Goal: Task Accomplishment & Management: Manage account settings

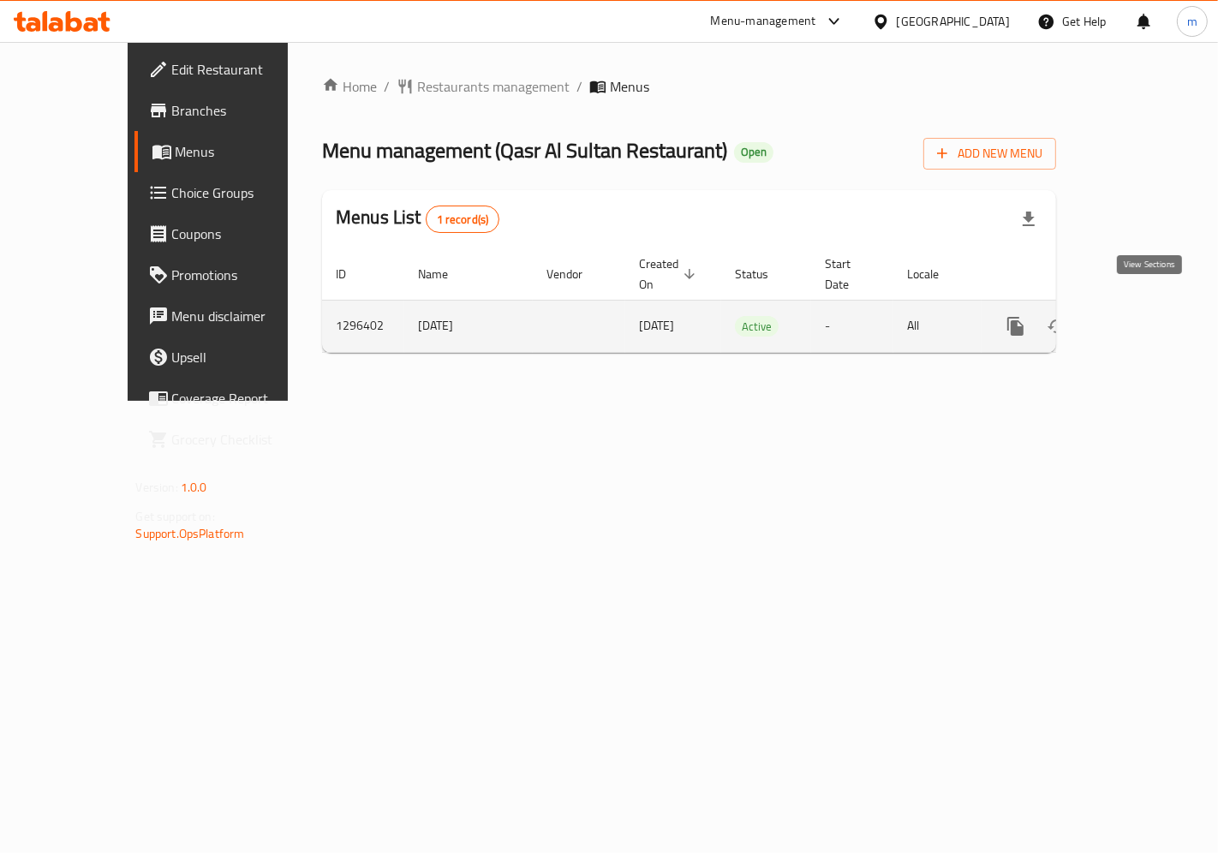
click at [1139, 316] on icon "enhanced table" at bounding box center [1139, 326] width 21 height 21
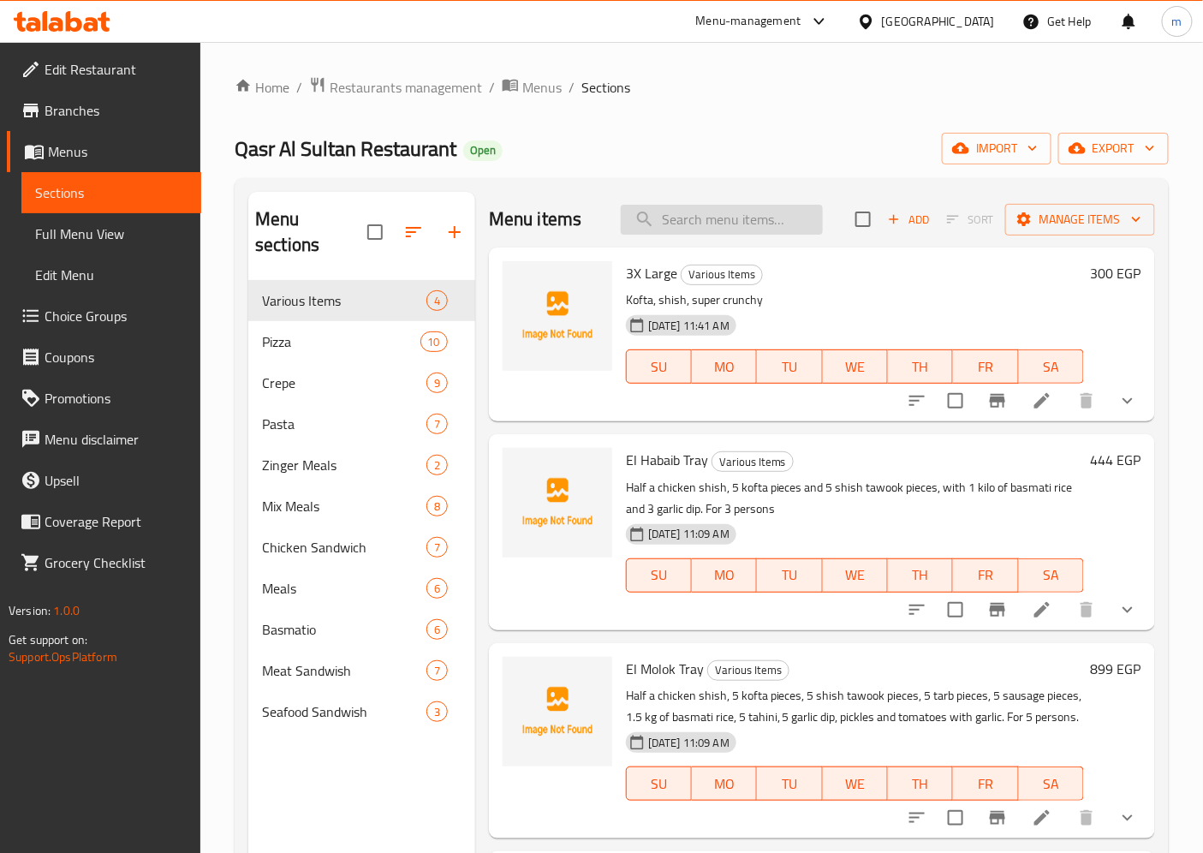
click at [731, 205] on input "search" at bounding box center [722, 220] width 202 height 30
paste input "Trio Pizza"
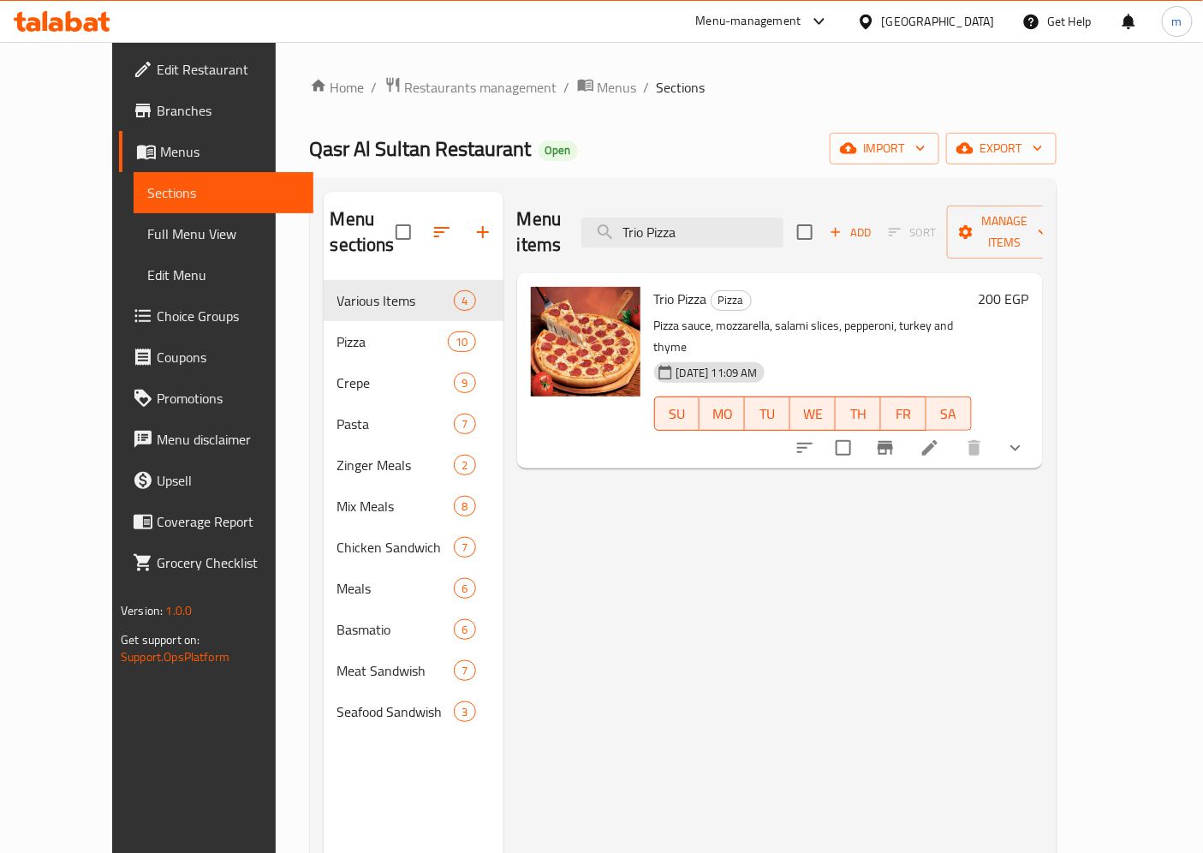
type input "Trio Pizza"
click at [954, 432] on li at bounding box center [930, 447] width 48 height 31
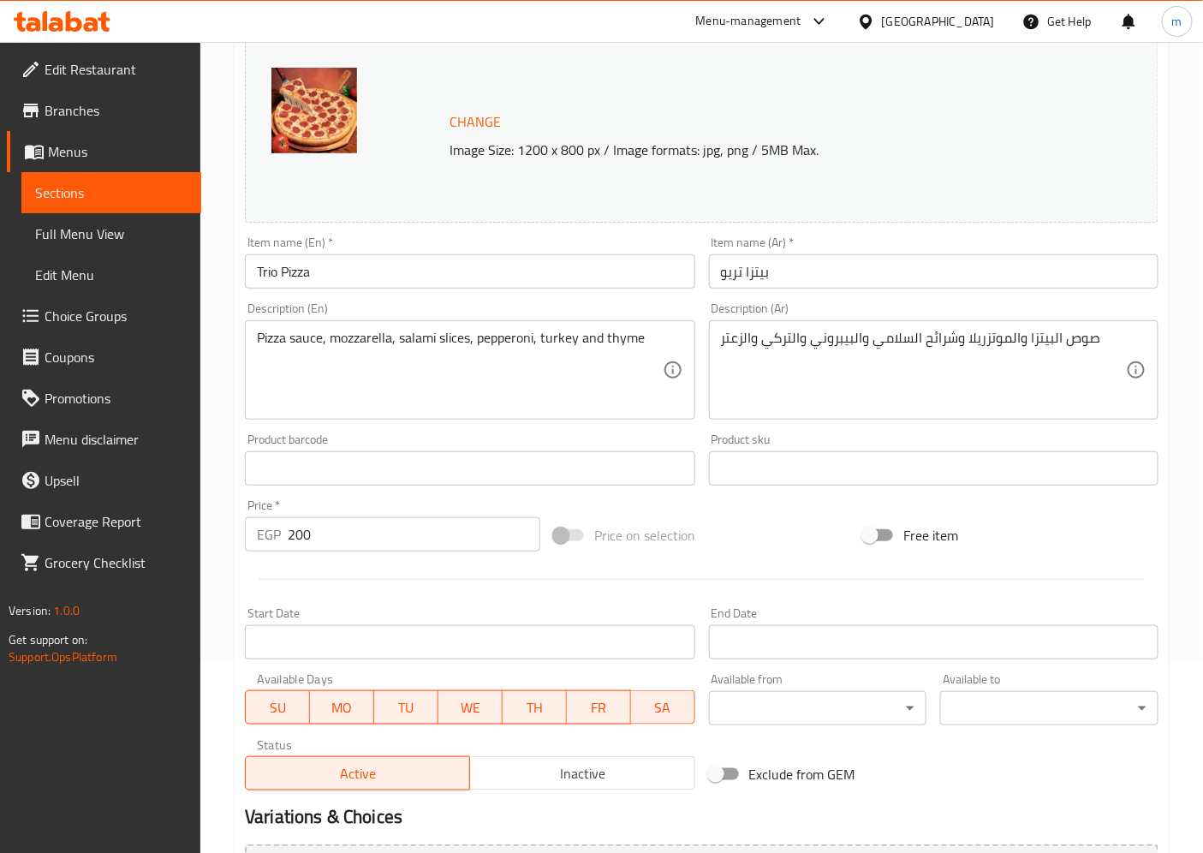
scroll to position [408, 0]
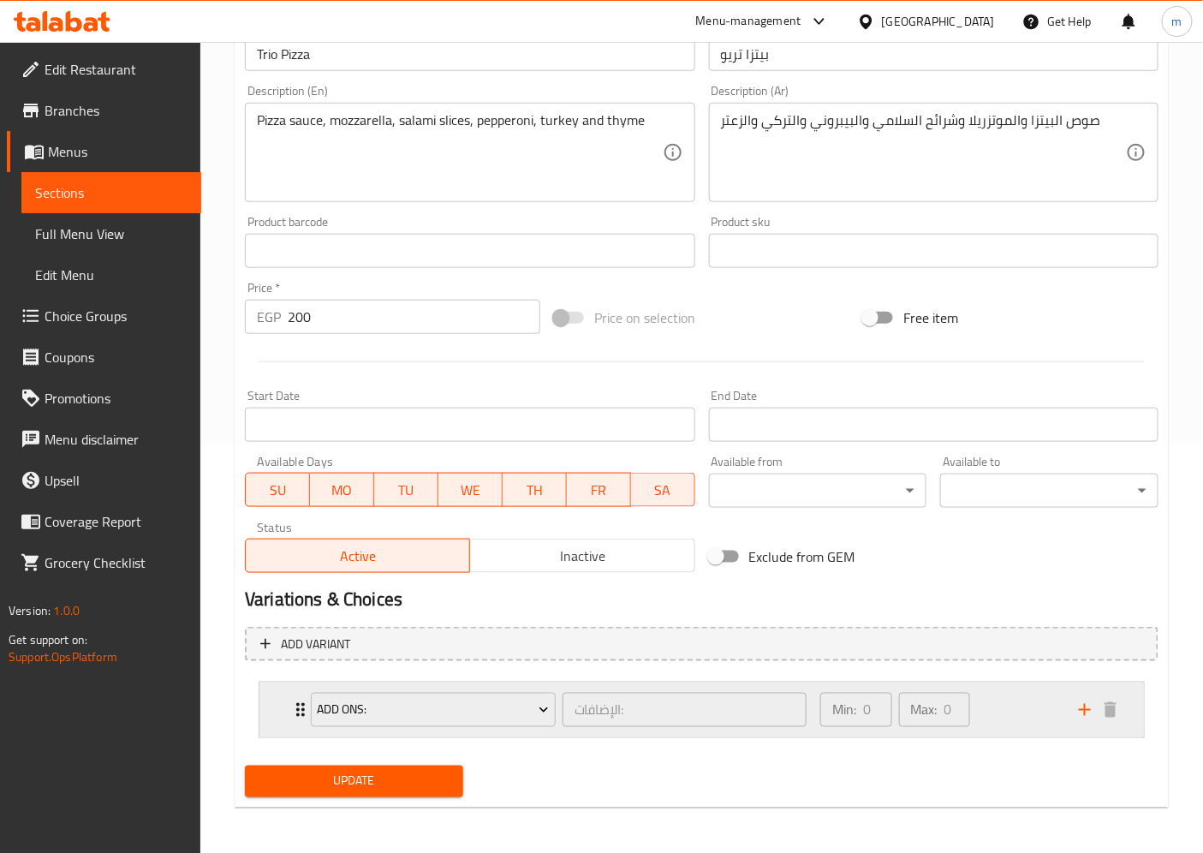
click at [986, 712] on div "Min: 0 ​ Max: 0 ​" at bounding box center [939, 709] width 259 height 55
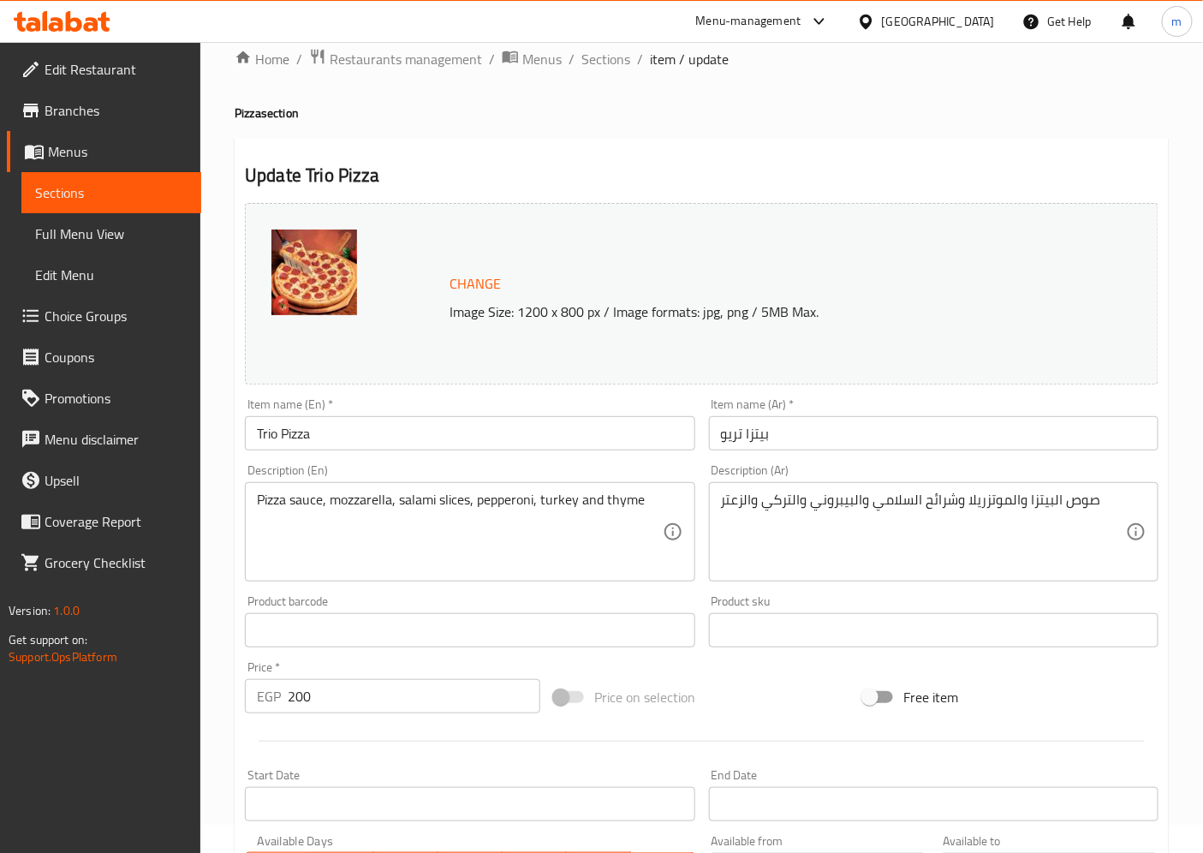
scroll to position [0, 0]
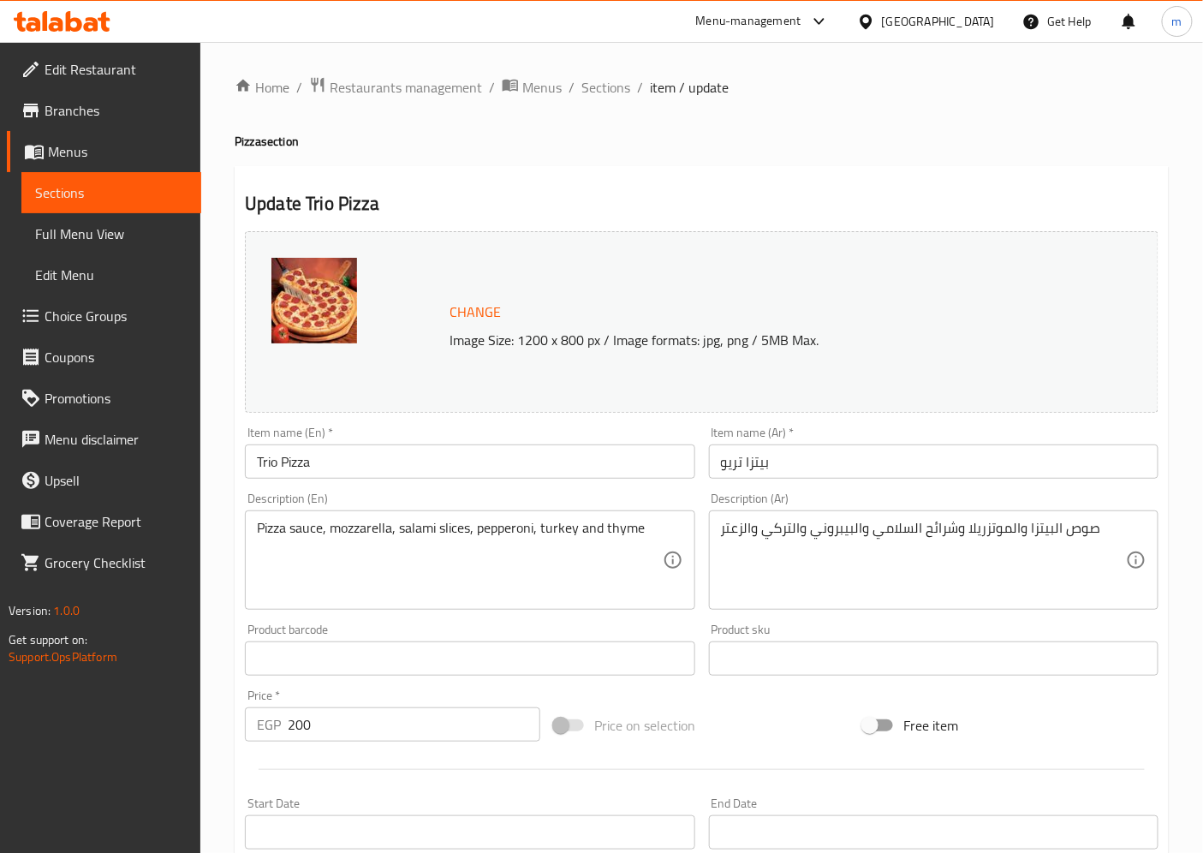
click at [122, 154] on span "Menus" at bounding box center [118, 151] width 140 height 21
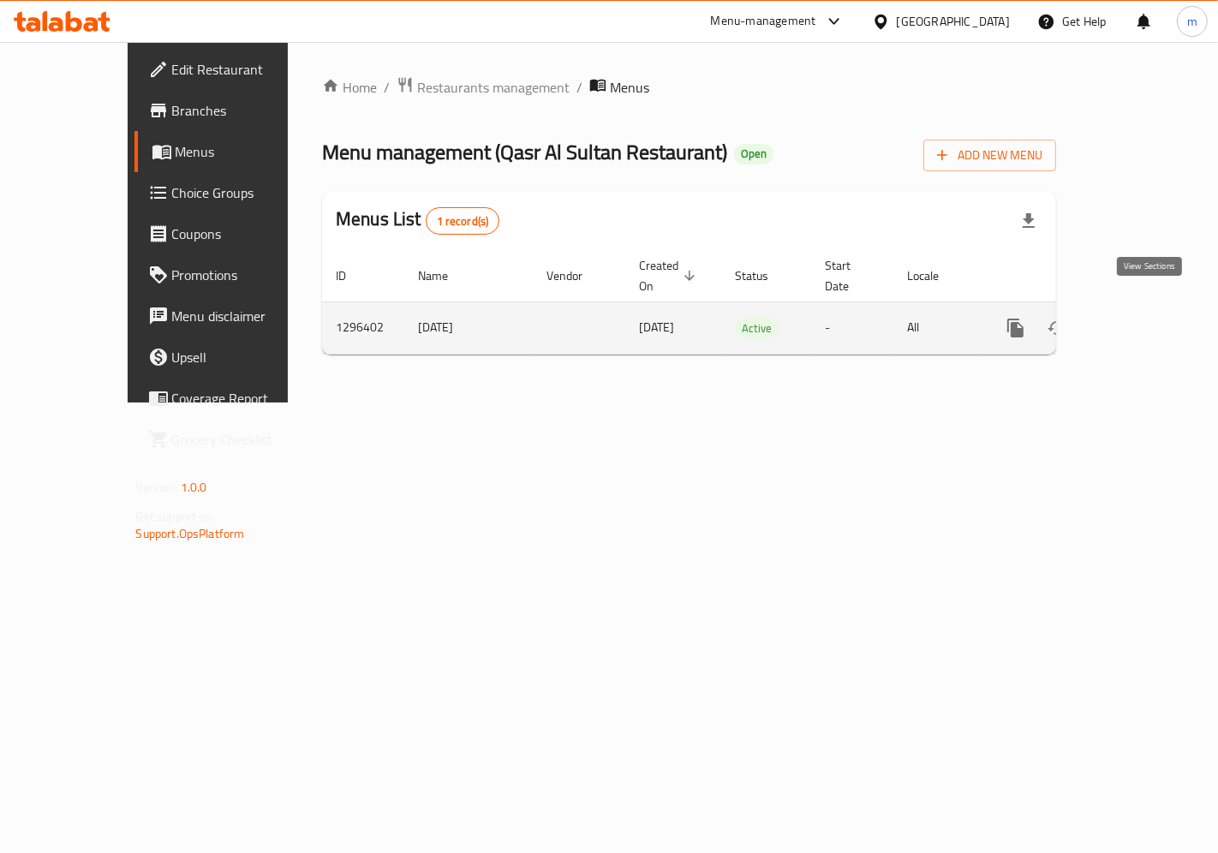
click at [1133, 307] on link "enhanced table" at bounding box center [1138, 327] width 41 height 41
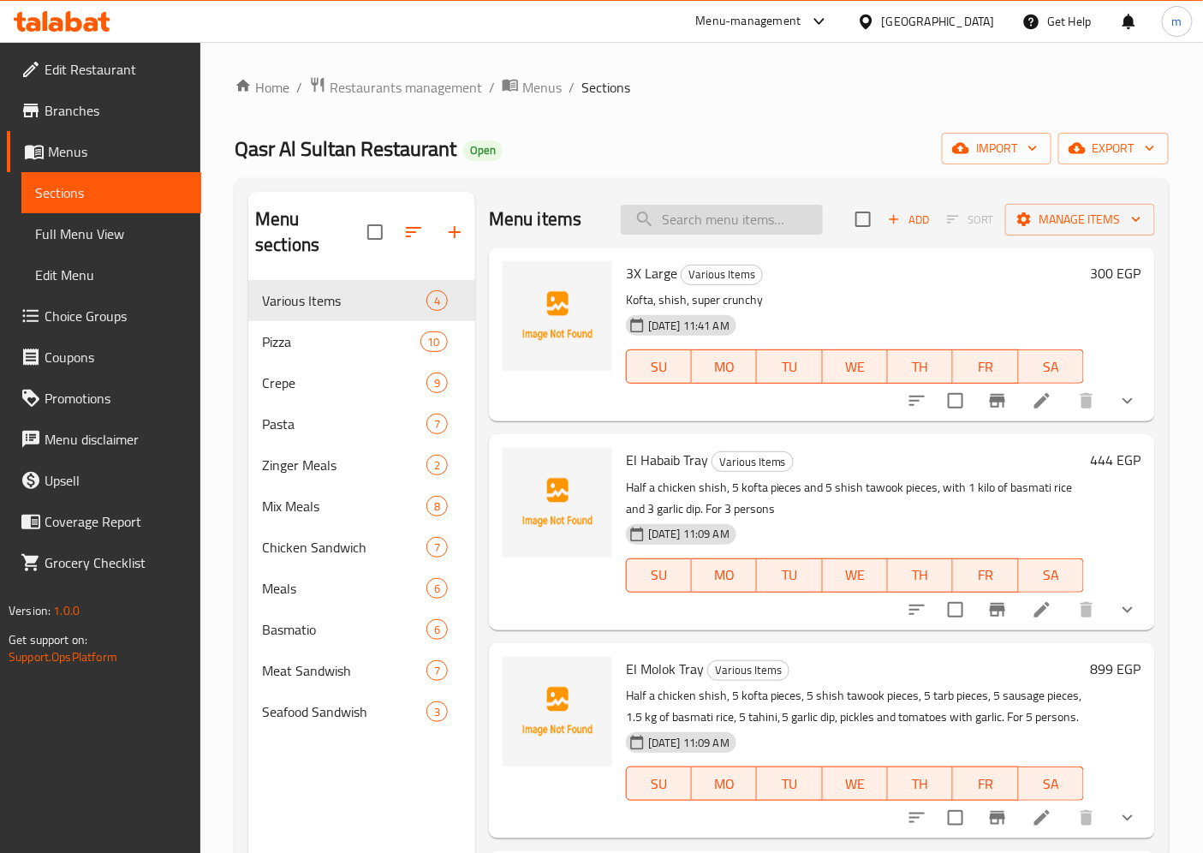
click at [726, 219] on input "search" at bounding box center [722, 220] width 202 height 30
paste input "Supreme Pizza"
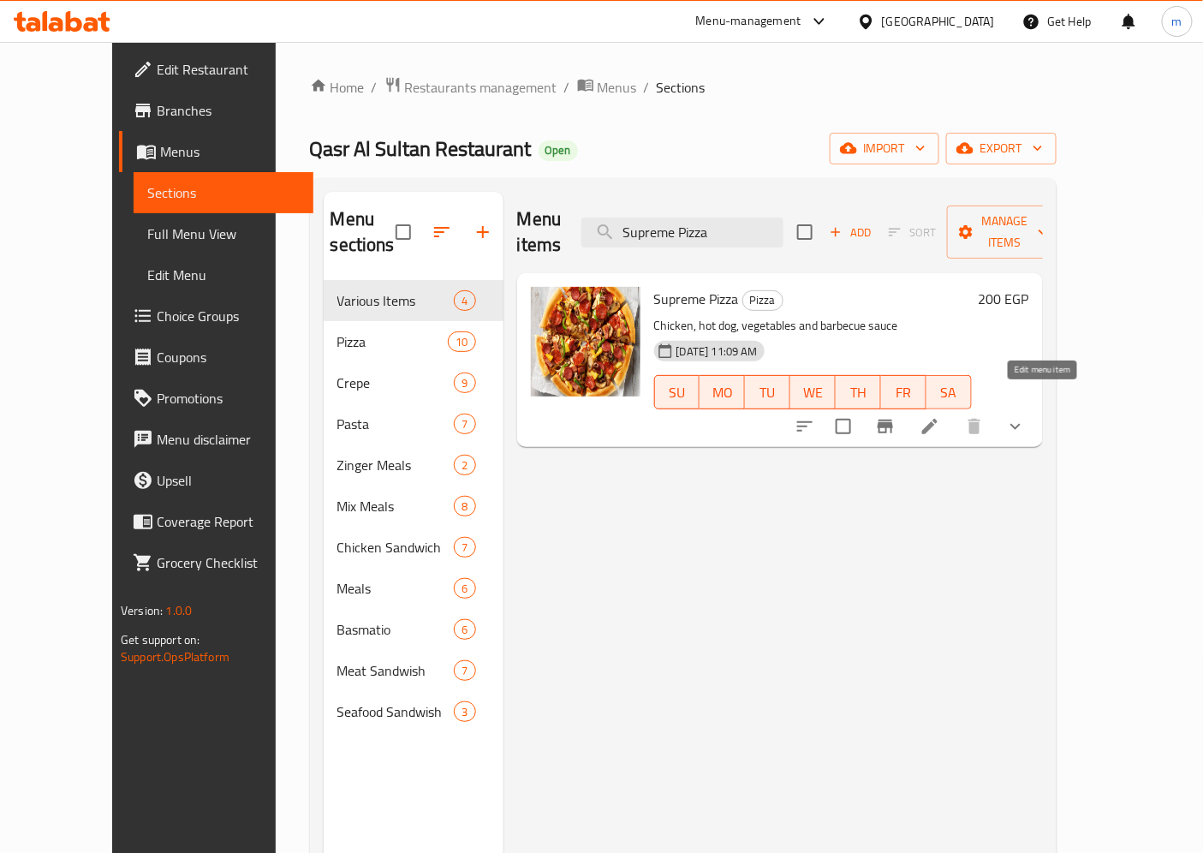
type input "Supreme Pizza"
click at [938, 419] on icon at bounding box center [929, 426] width 15 height 15
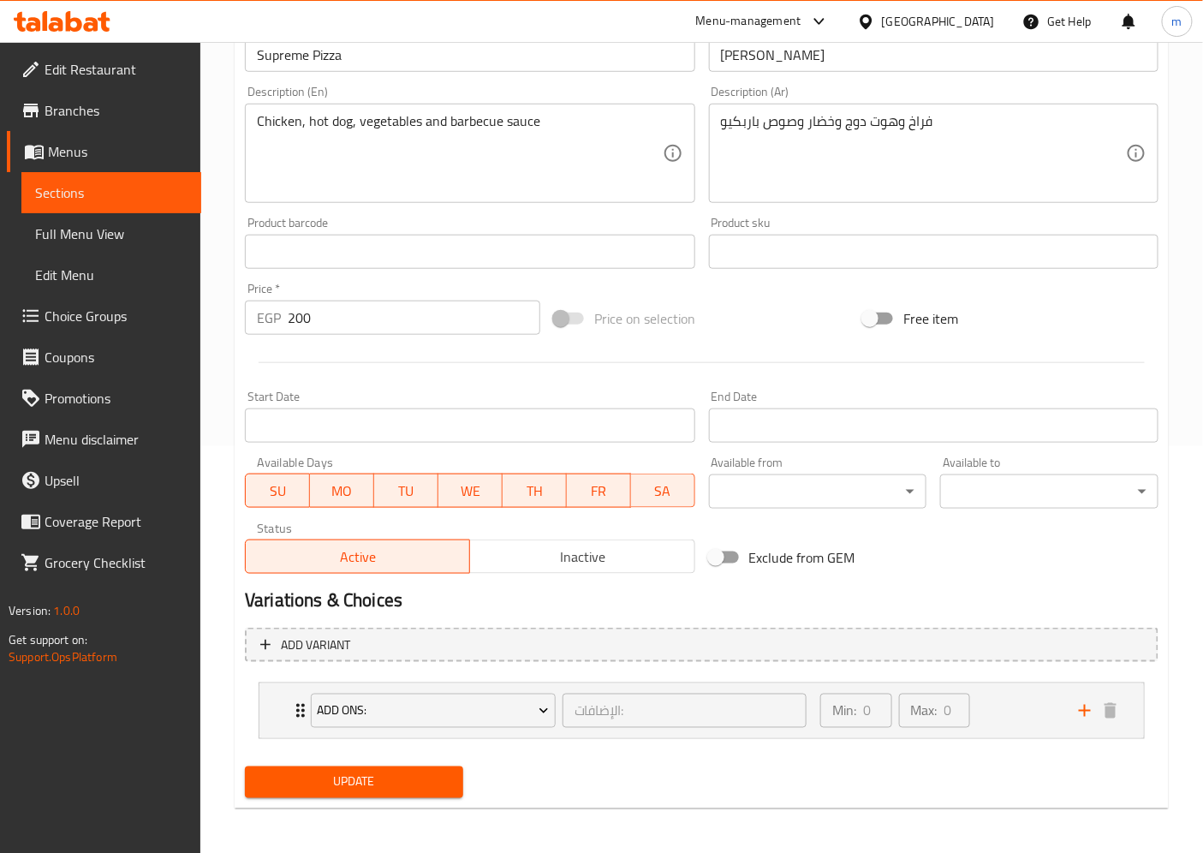
scroll to position [408, 0]
click at [990, 714] on div "Min: 0 ​ Max: 0 ​" at bounding box center [939, 709] width 259 height 55
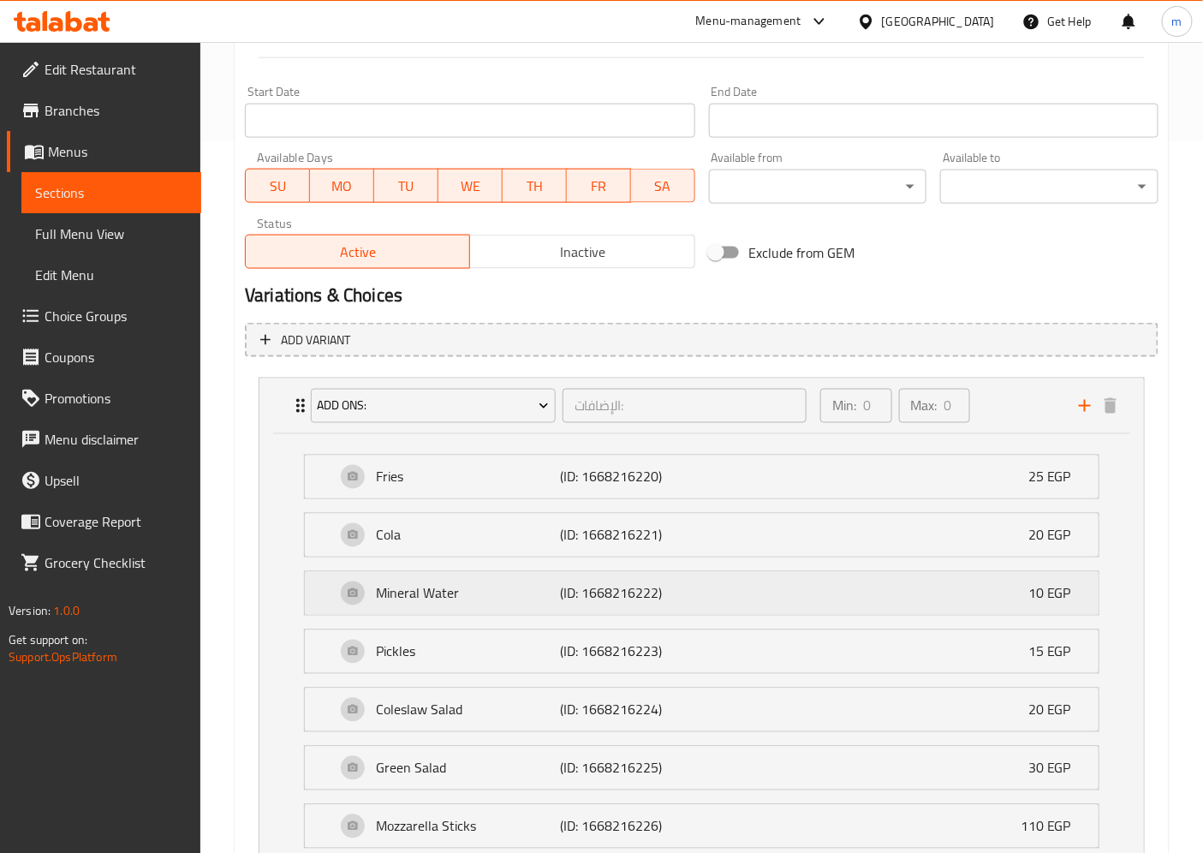
scroll to position [852, 0]
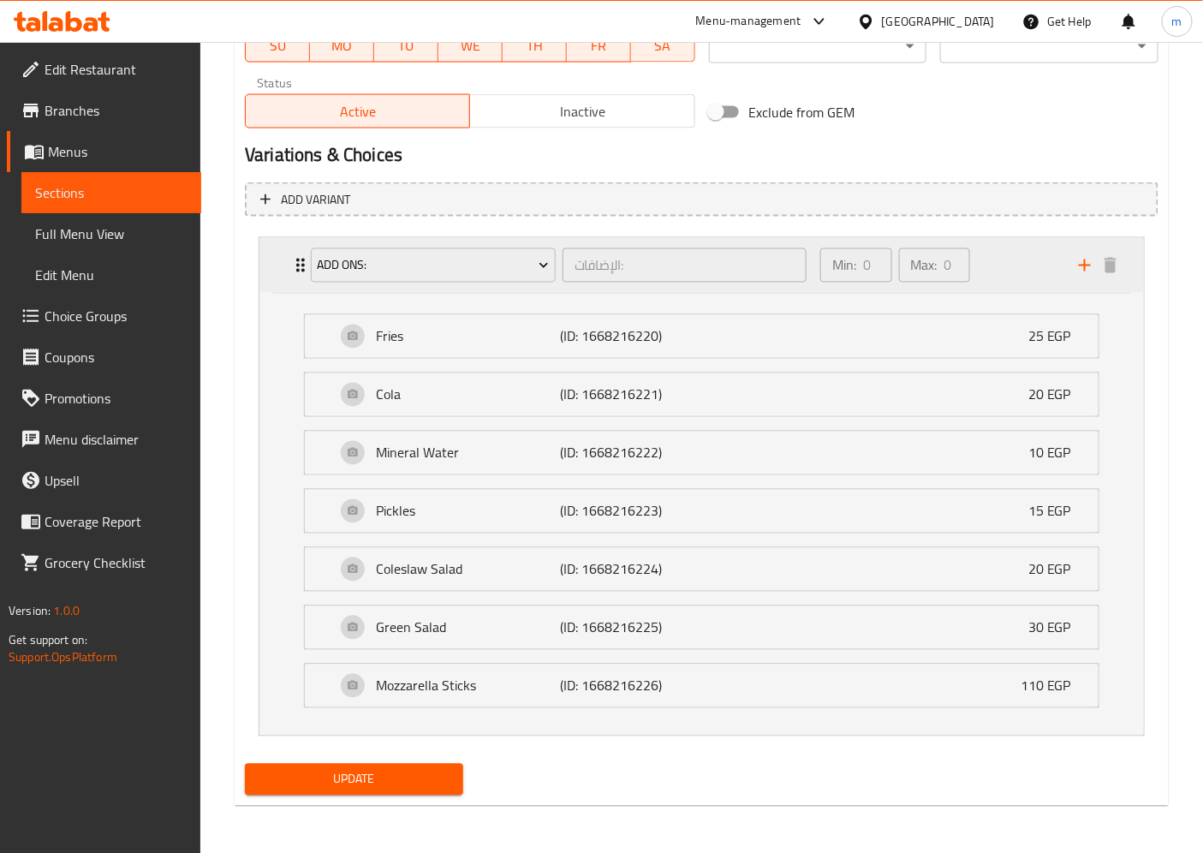
click at [1014, 257] on div "Min: 0 ​ Max: 0 ​" at bounding box center [939, 265] width 259 height 55
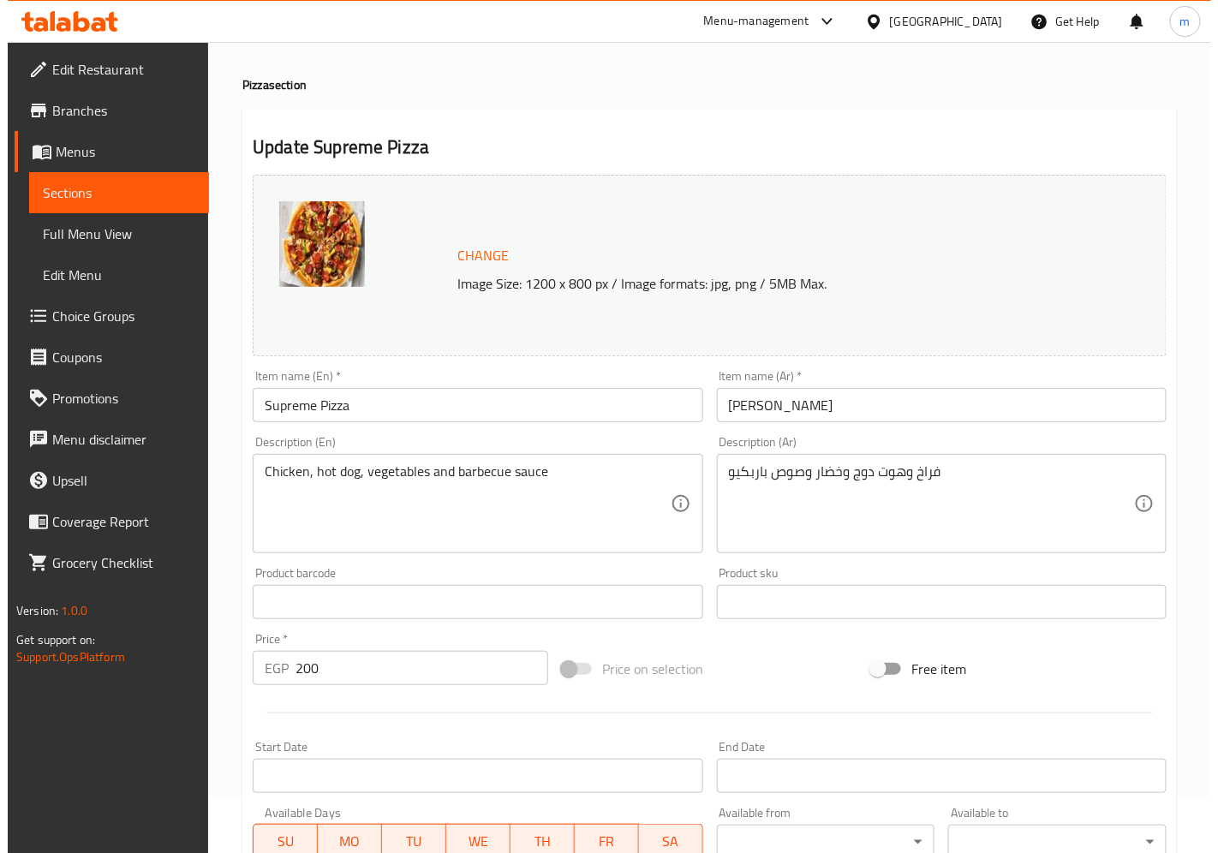
scroll to position [0, 0]
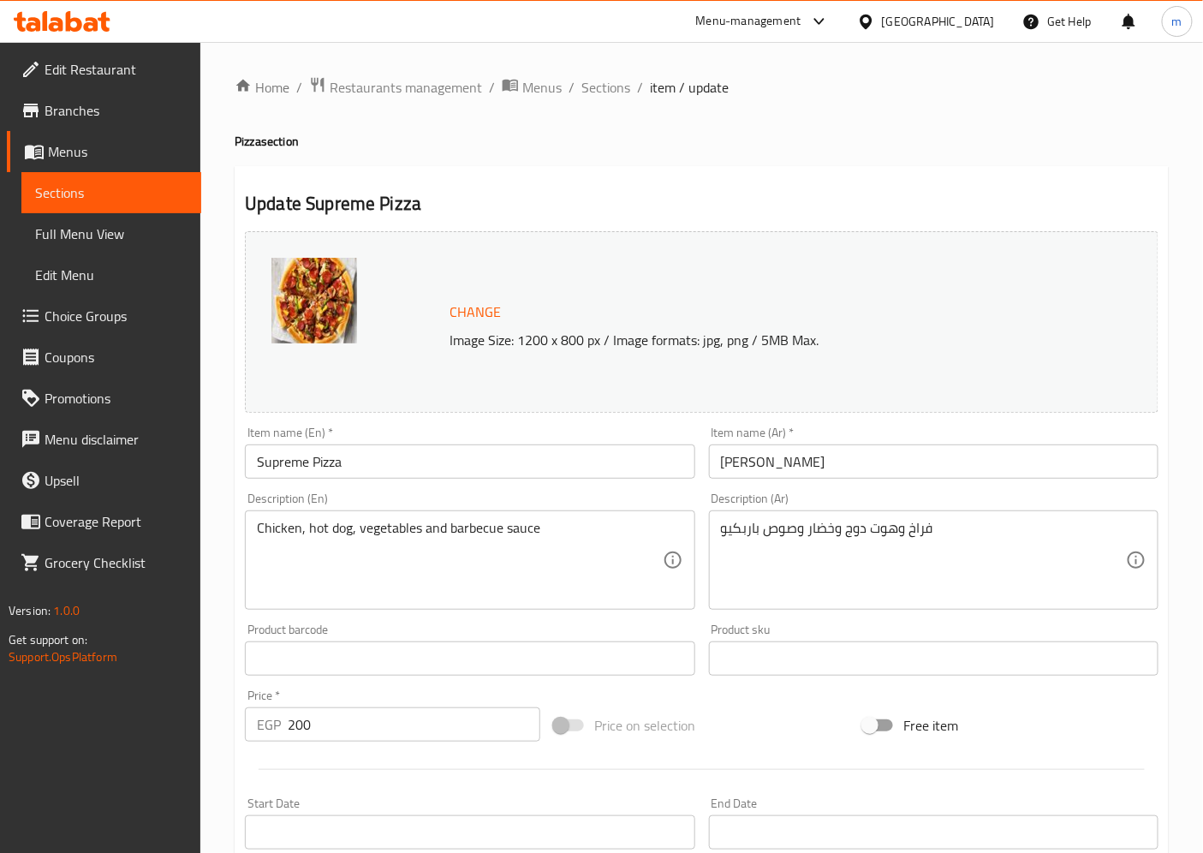
click at [972, 204] on h2 "Update Supreme Pizza" at bounding box center [702, 204] width 914 height 26
click at [128, 159] on span "Menus" at bounding box center [118, 151] width 140 height 21
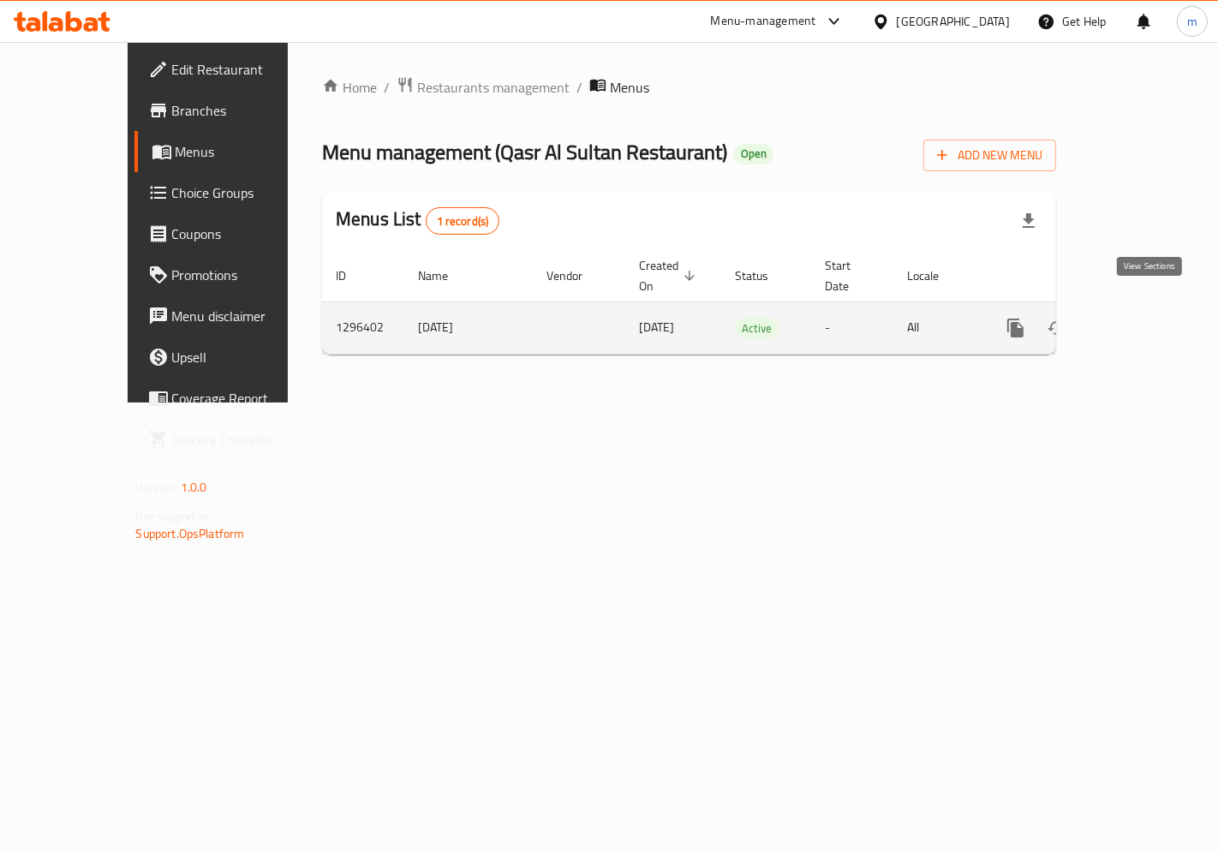
click at [1136, 312] on link "enhanced table" at bounding box center [1138, 327] width 41 height 41
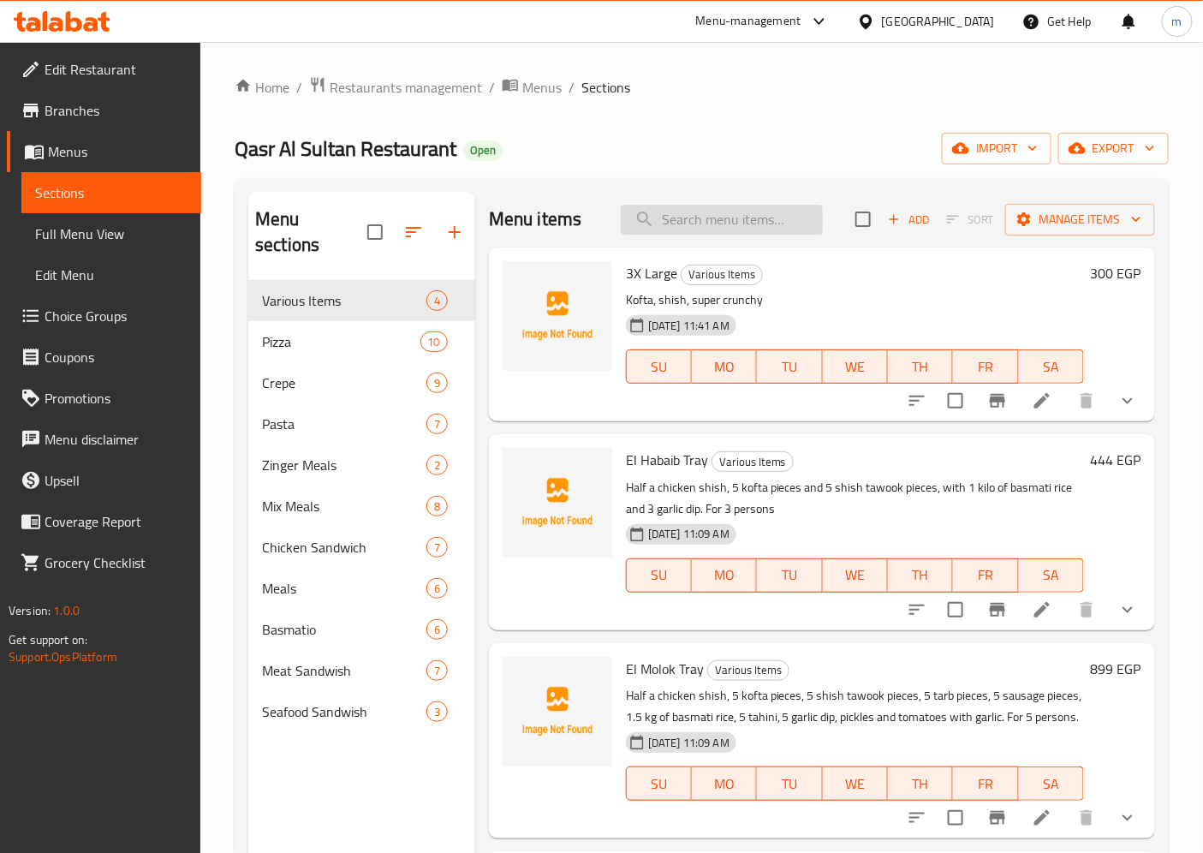
click at [790, 207] on input "search" at bounding box center [722, 220] width 202 height 30
paste input "Tarp Meal"
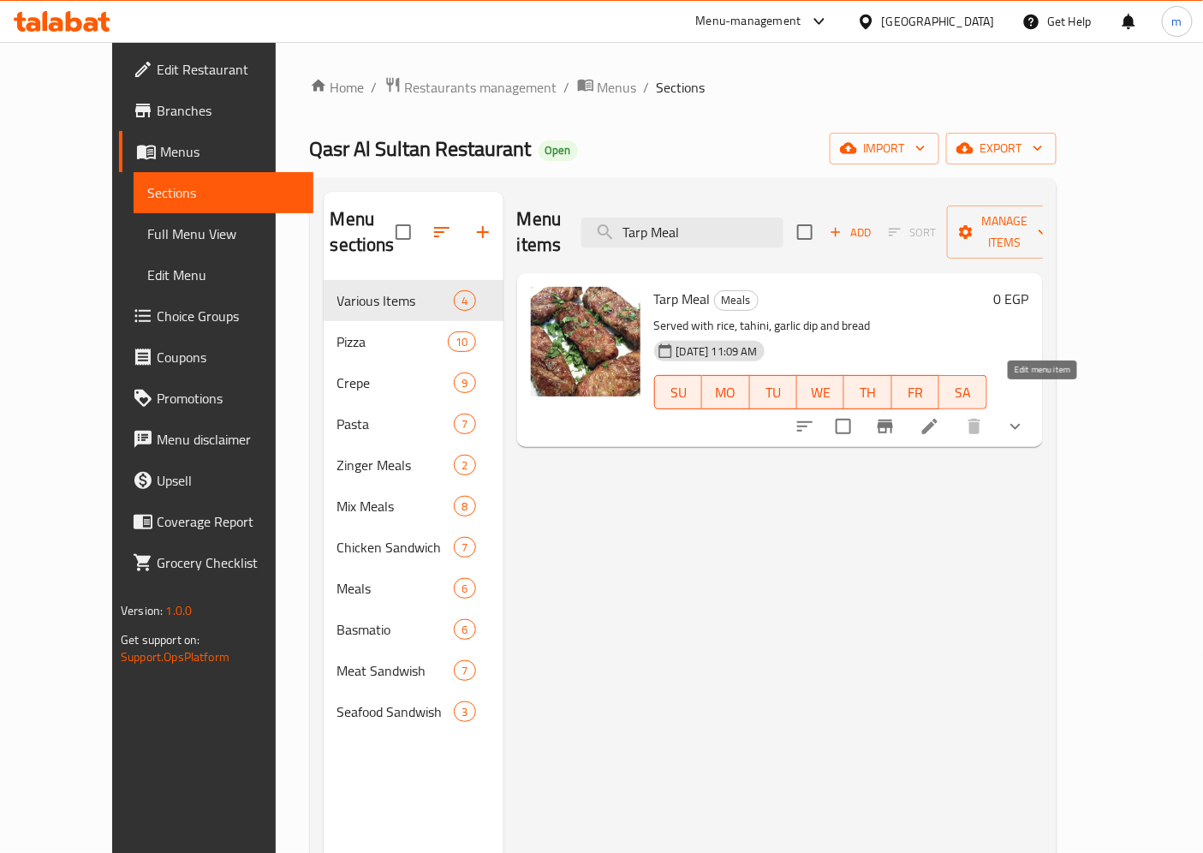
type input "Tarp Meal"
click at [938, 419] on icon at bounding box center [929, 426] width 15 height 15
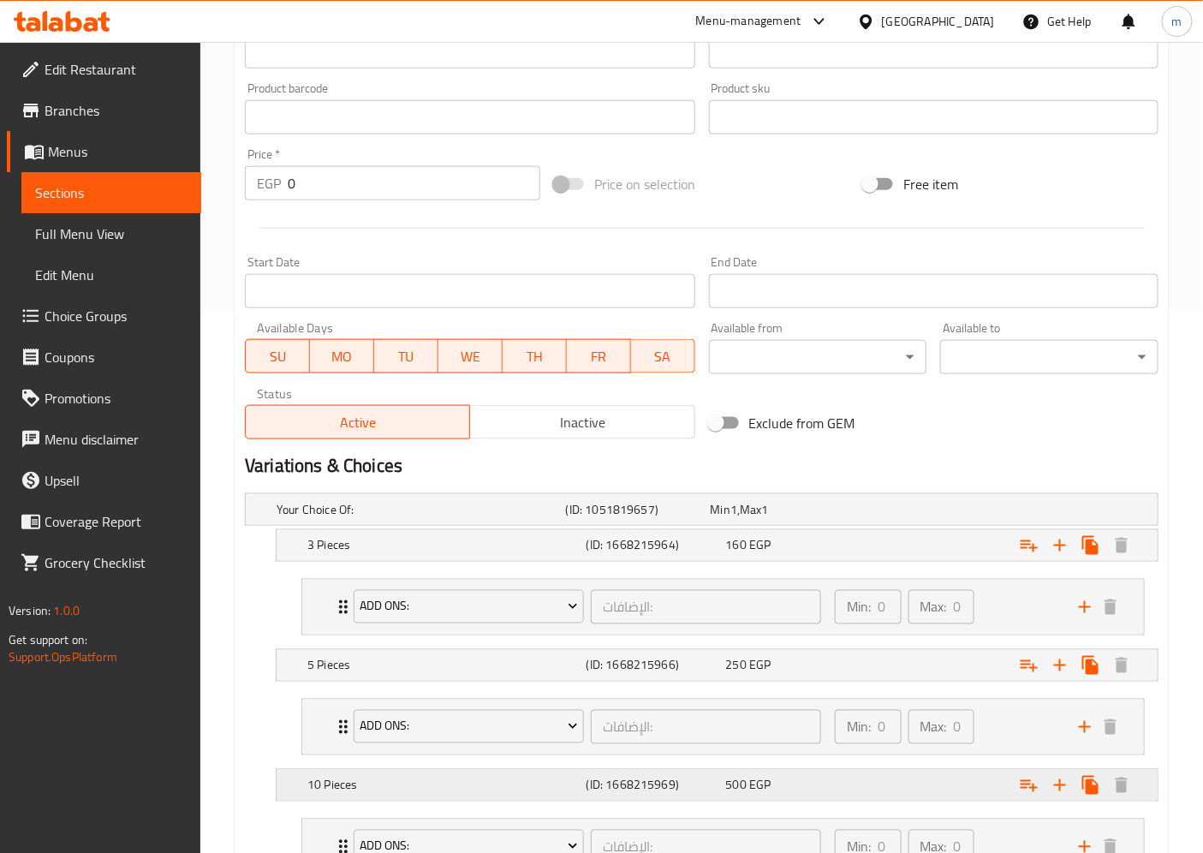
scroll to position [680, 0]
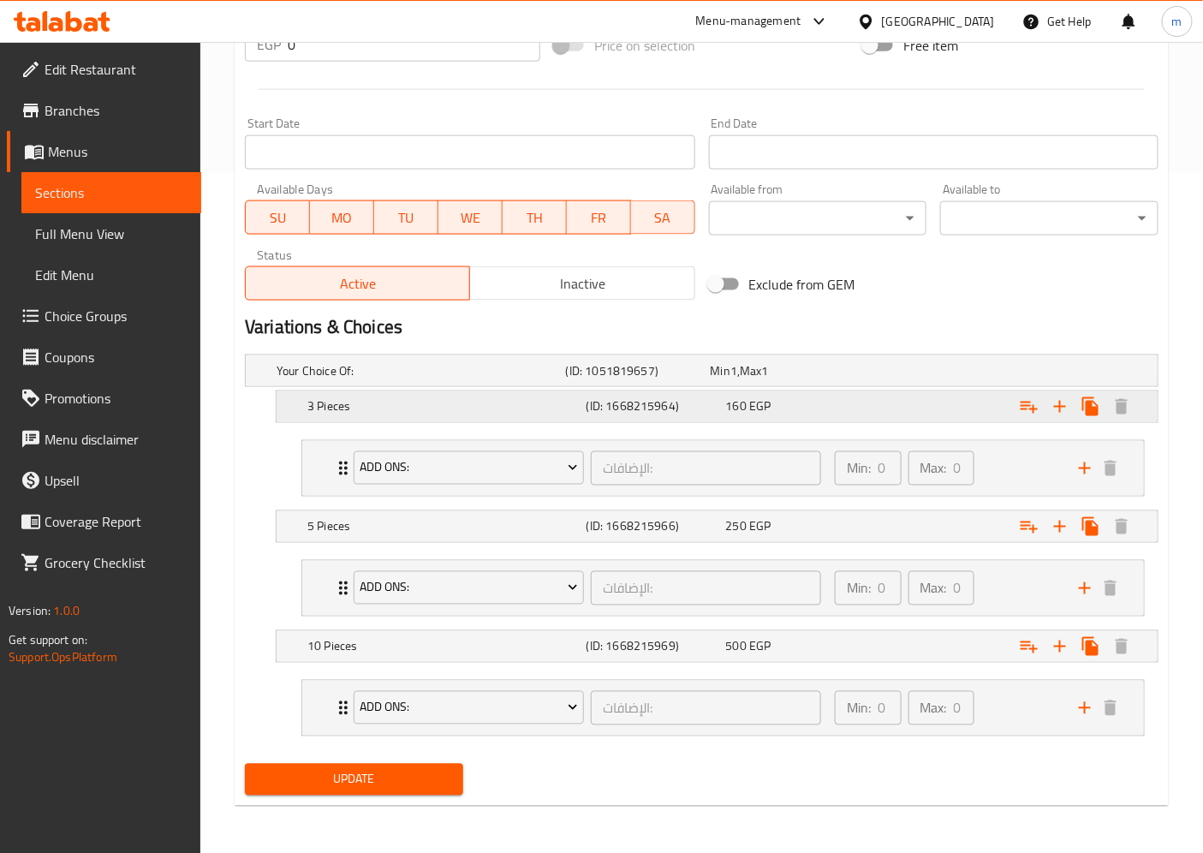
click at [819, 418] on div "3 Pieces (ID: 1668215964) 160 EGP" at bounding box center [722, 407] width 837 height 38
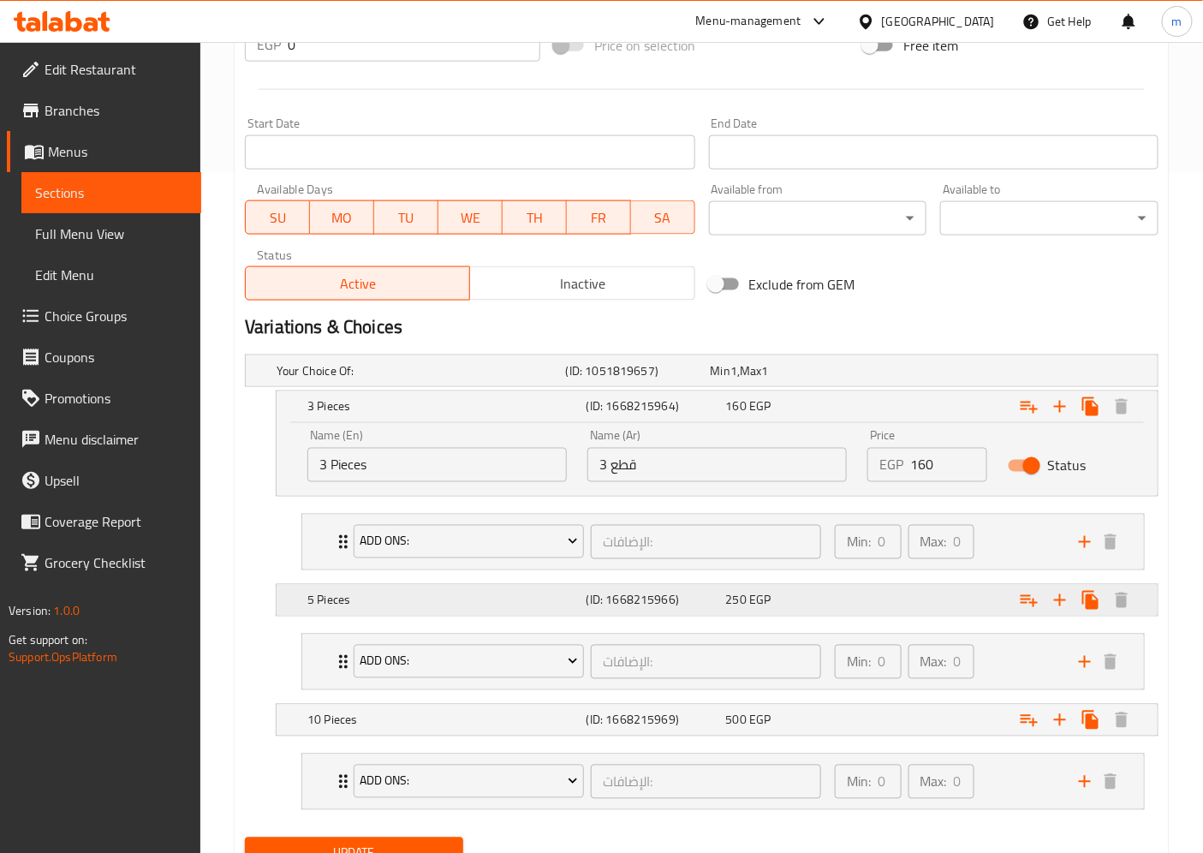
click at [438, 605] on h5 "5 Pieces" at bounding box center [443, 600] width 272 height 17
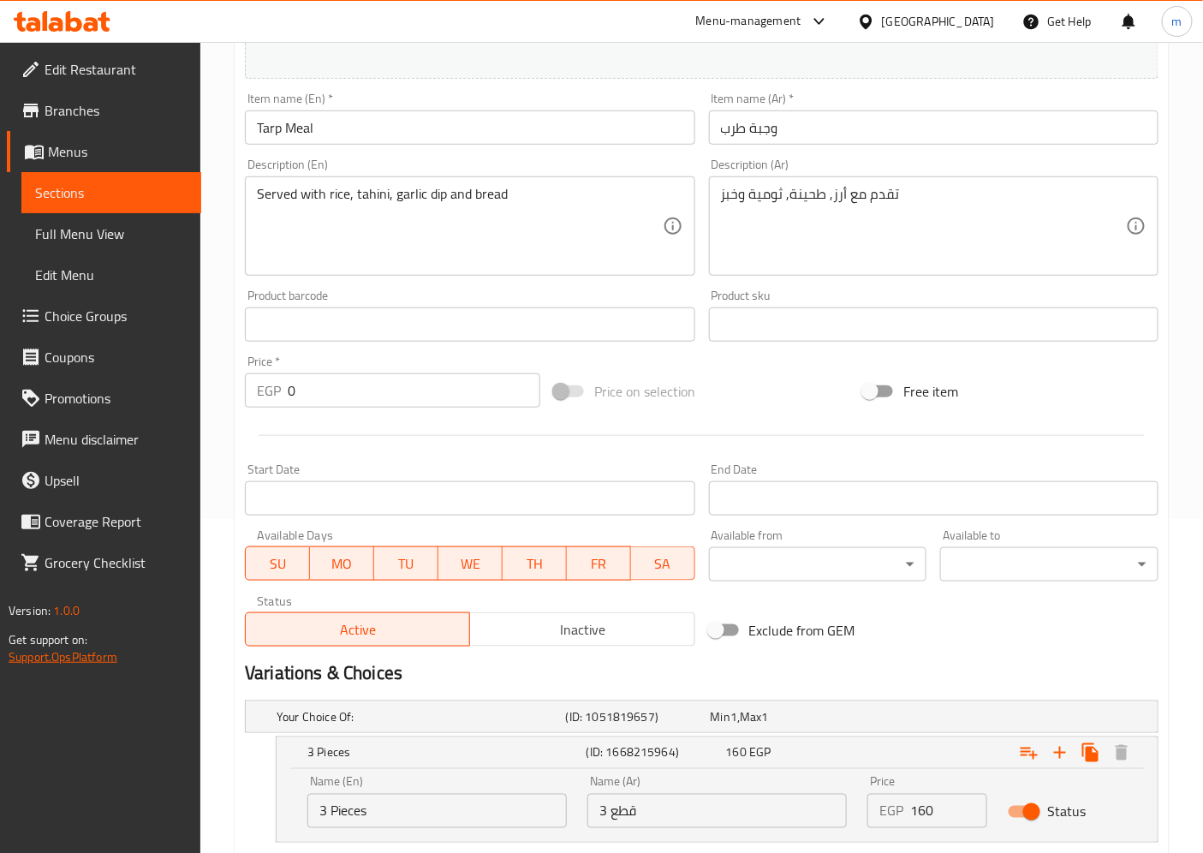
scroll to position [300, 0]
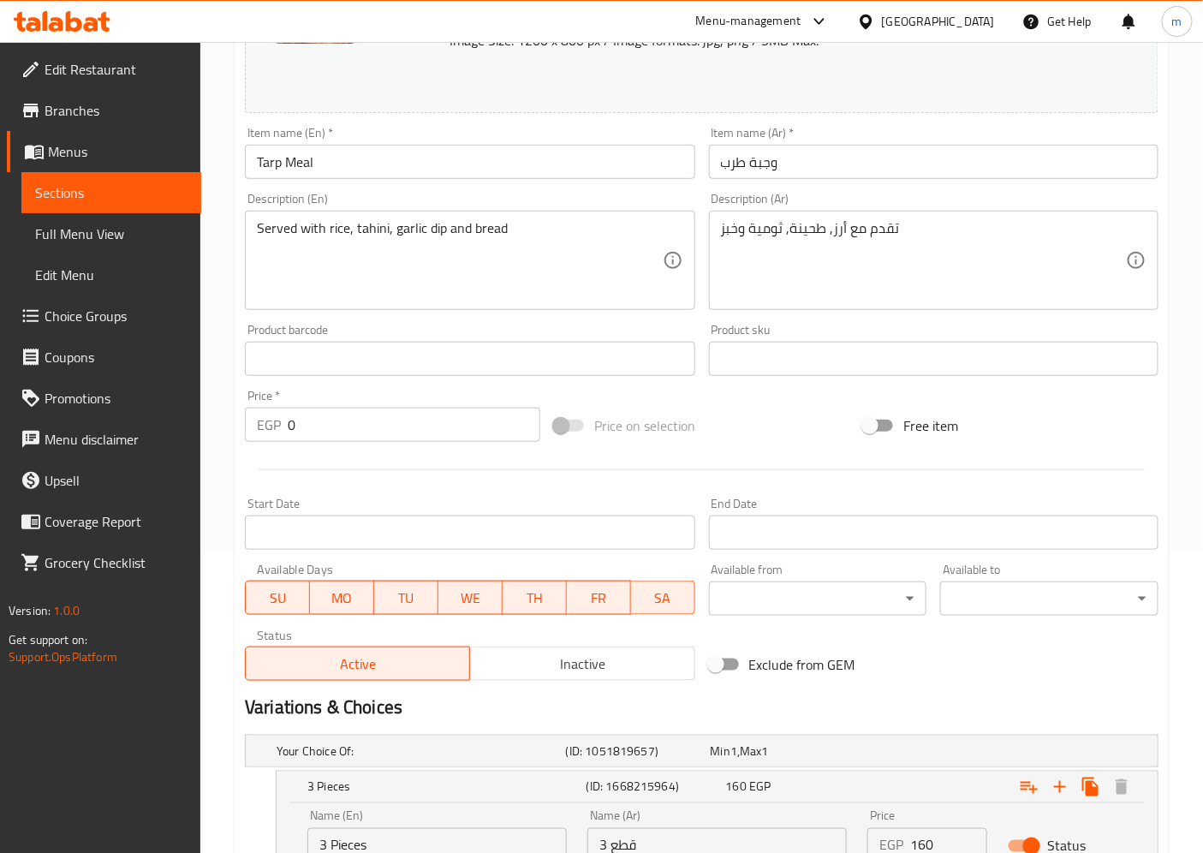
click at [649, 422] on span "Price on selection" at bounding box center [644, 425] width 101 height 21
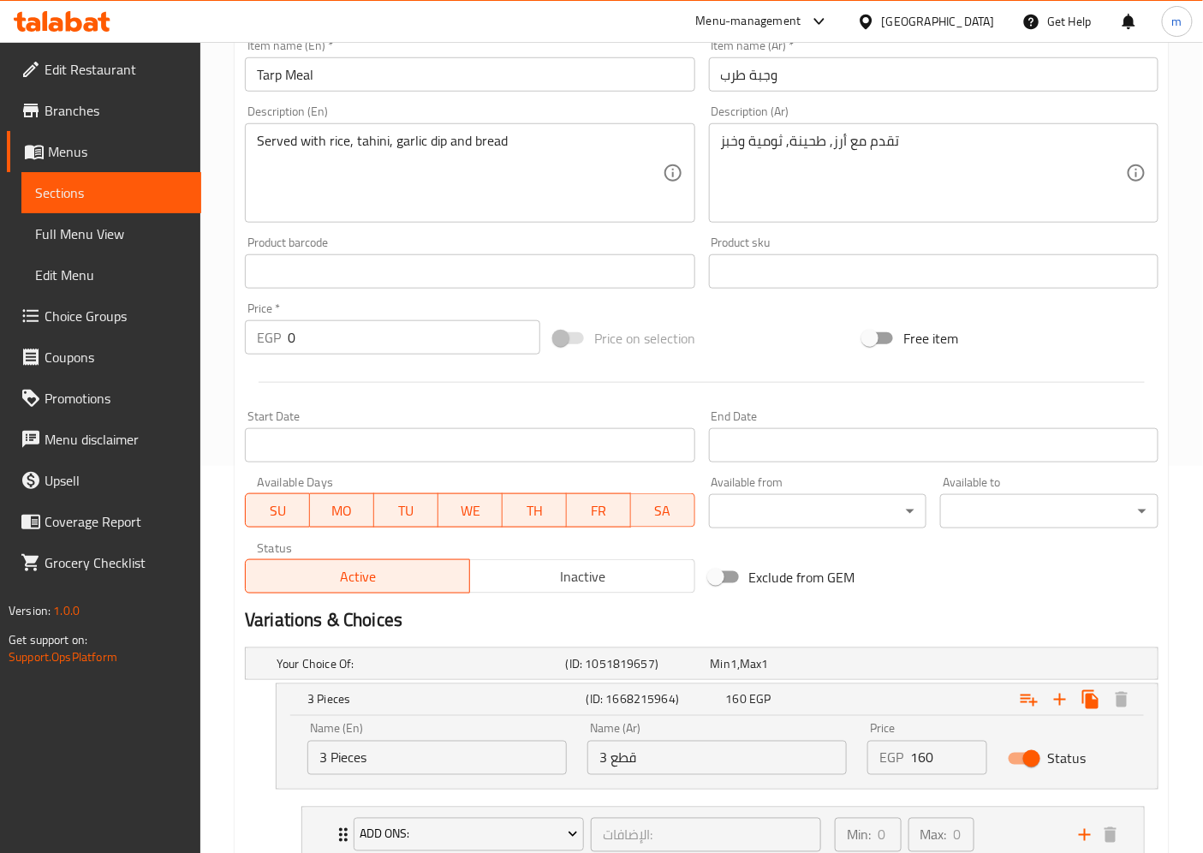
scroll to position [66, 0]
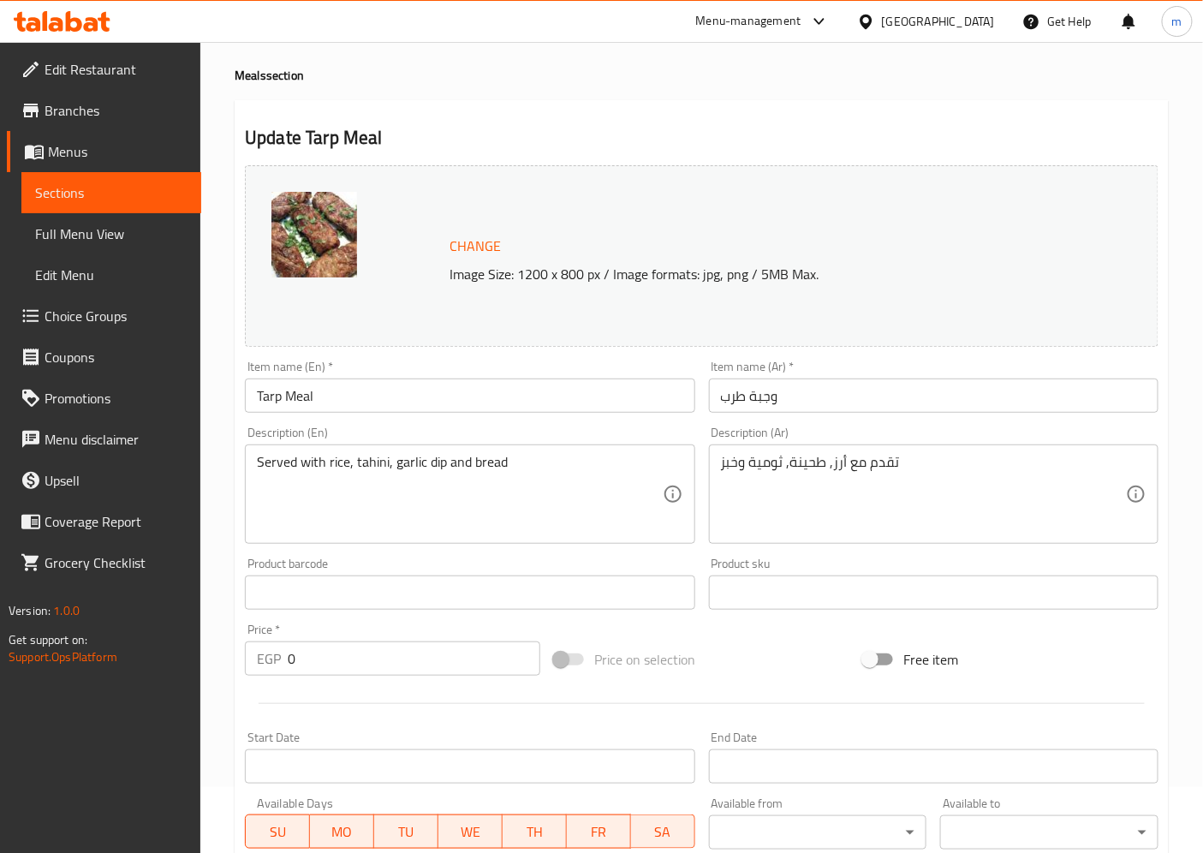
click at [86, 159] on span "Menus" at bounding box center [118, 151] width 140 height 21
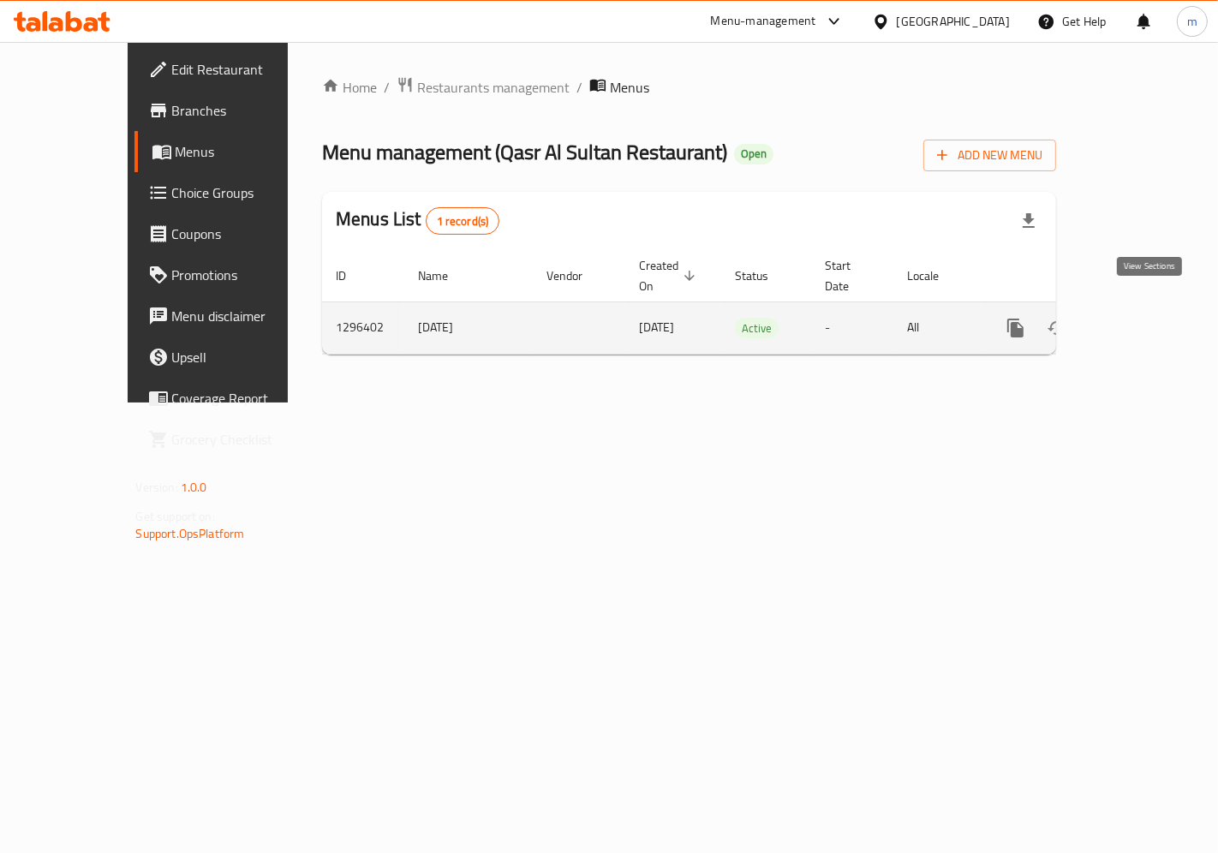
click at [1149, 318] on icon "enhanced table" at bounding box center [1139, 328] width 21 height 21
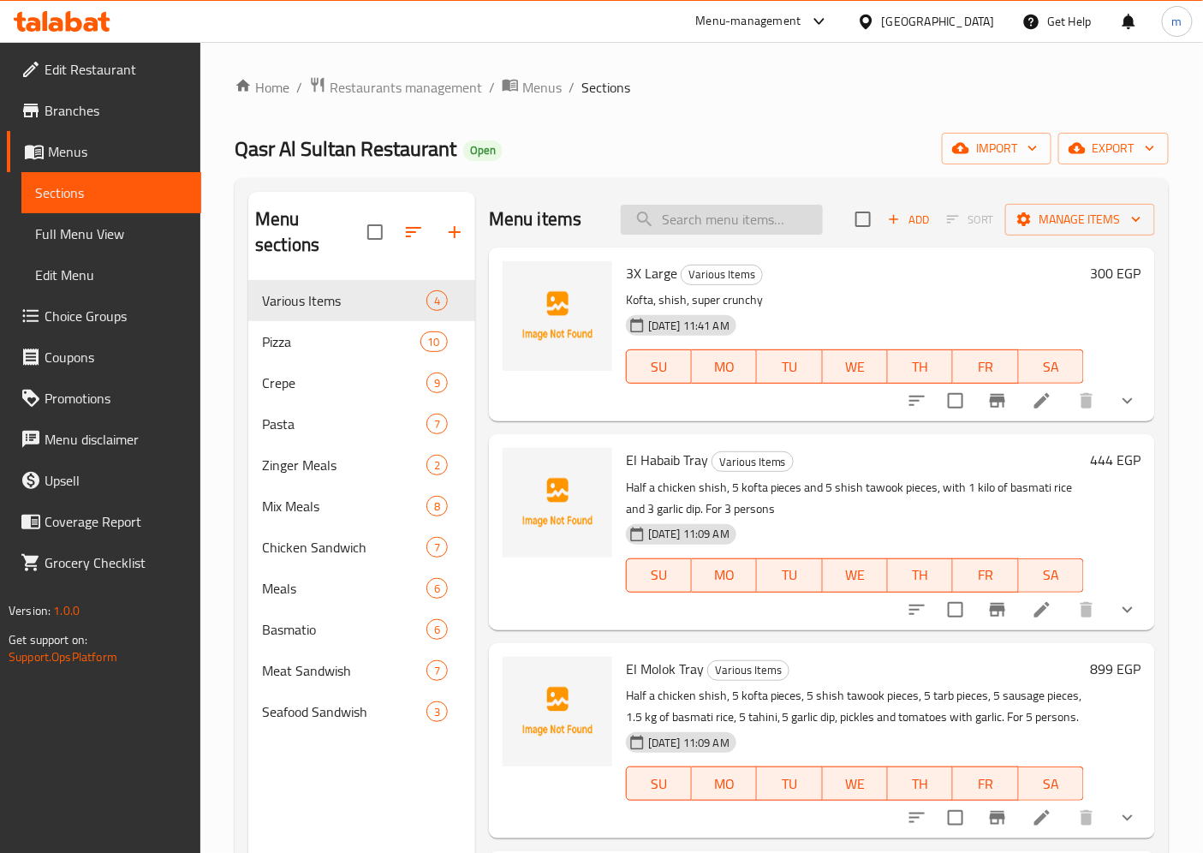
click at [759, 226] on input "search" at bounding box center [722, 220] width 202 height 30
paste input "Shish Tawook Meal"
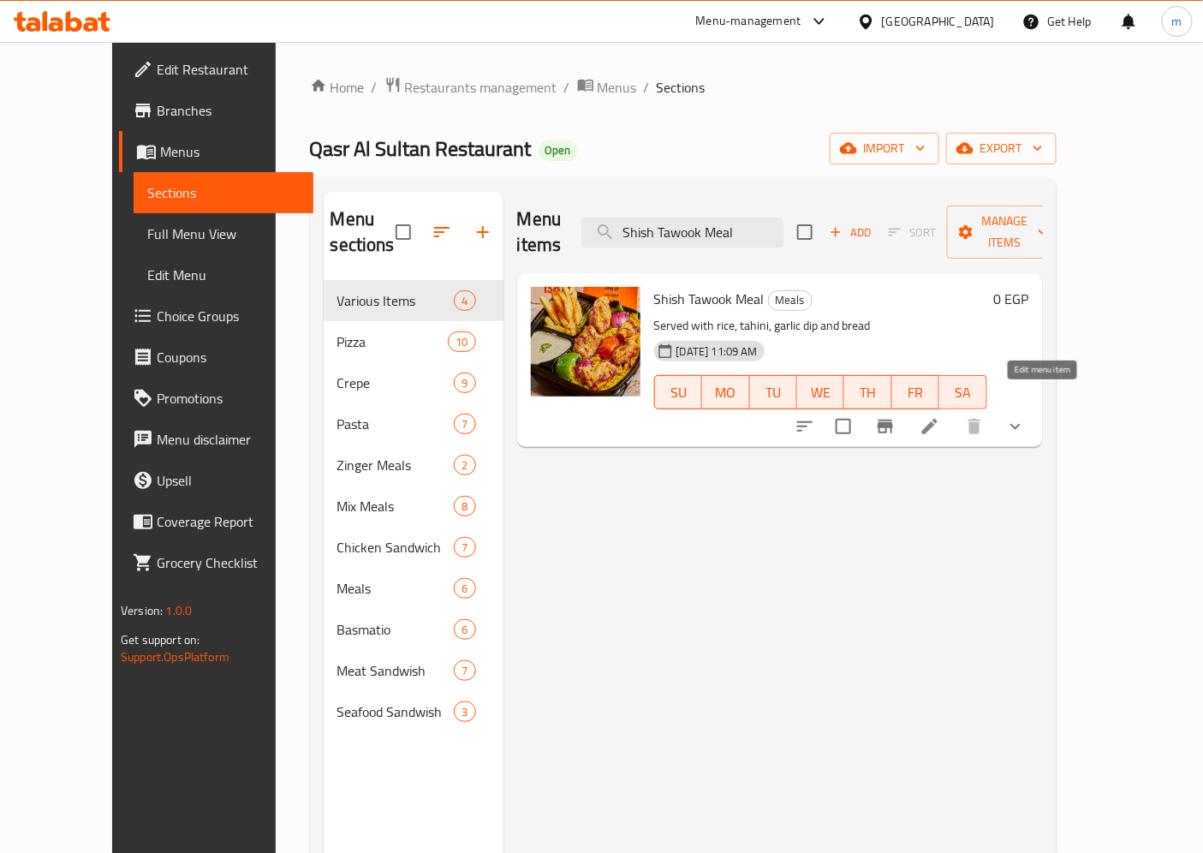
type input "Shish Tawook Meal"
click at [940, 416] on icon at bounding box center [930, 426] width 21 height 21
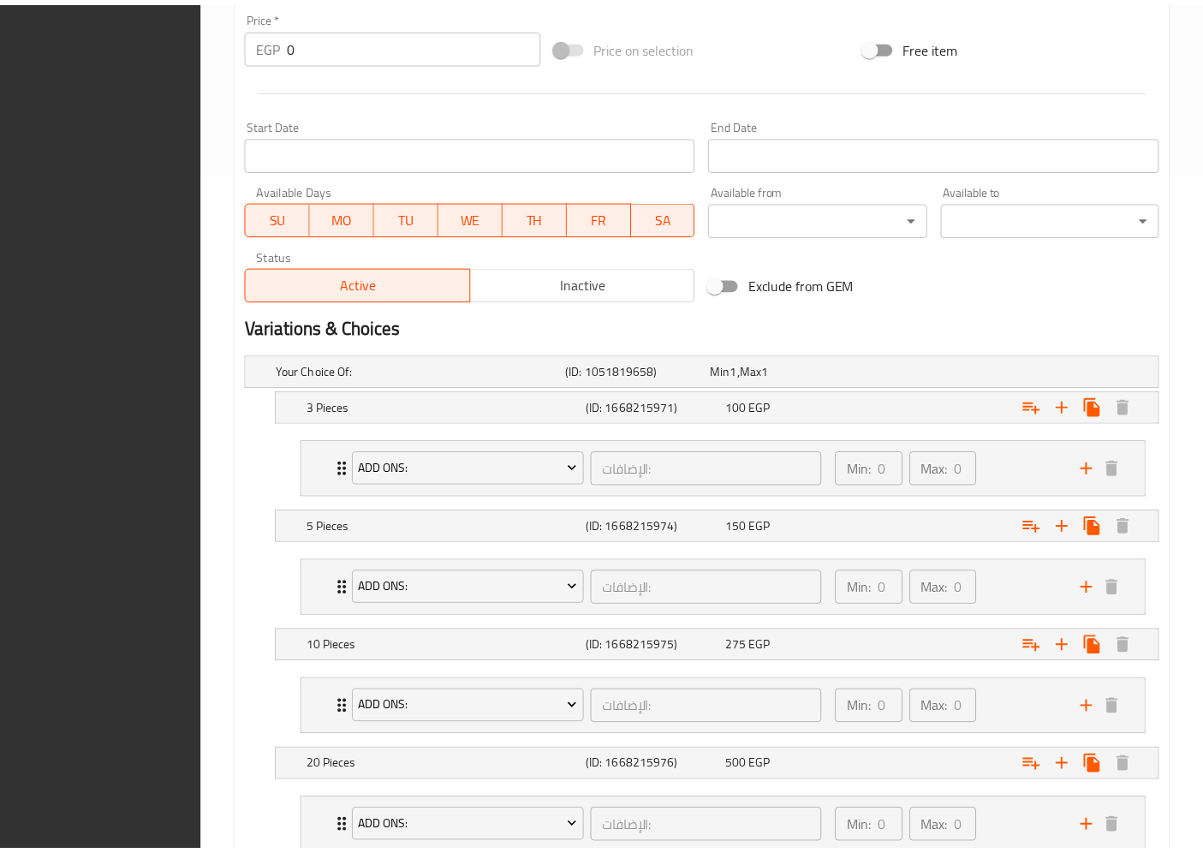
scroll to position [801, 0]
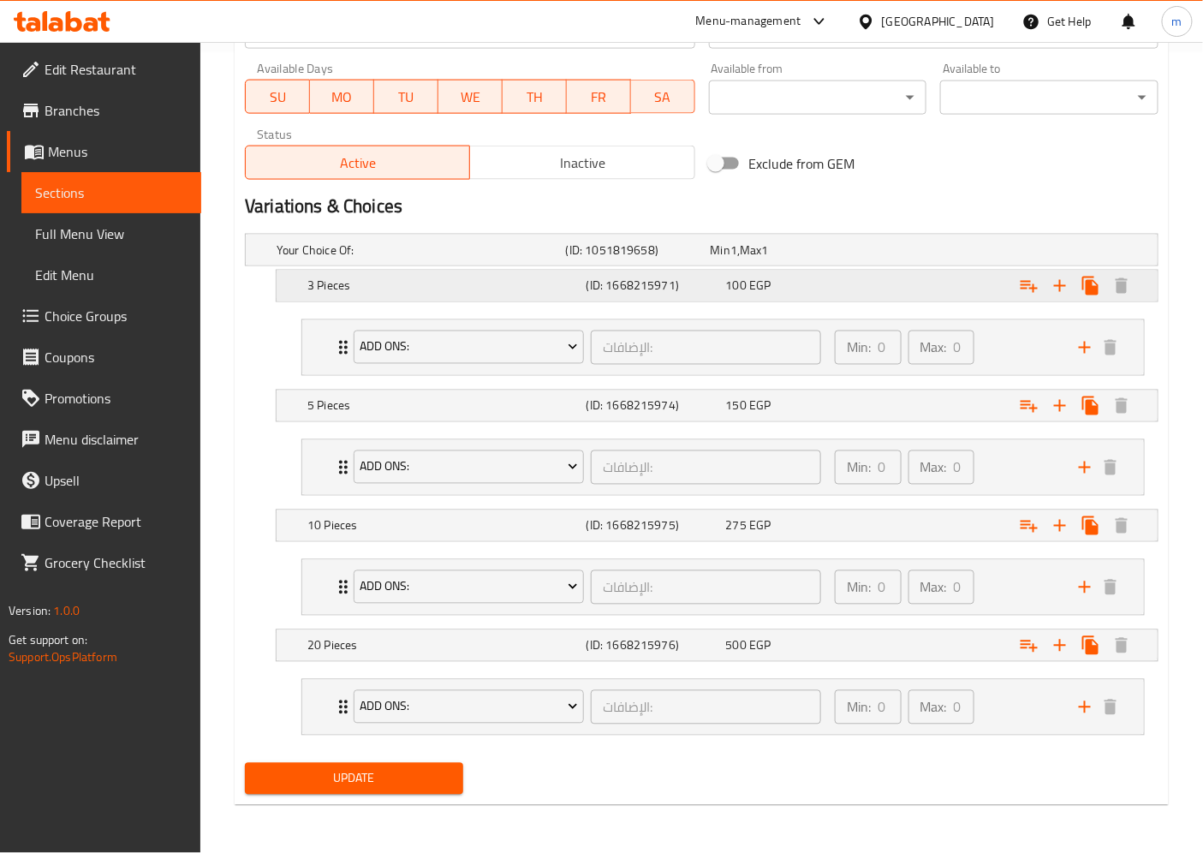
click at [535, 287] on h5 "3 Pieces" at bounding box center [443, 285] width 272 height 17
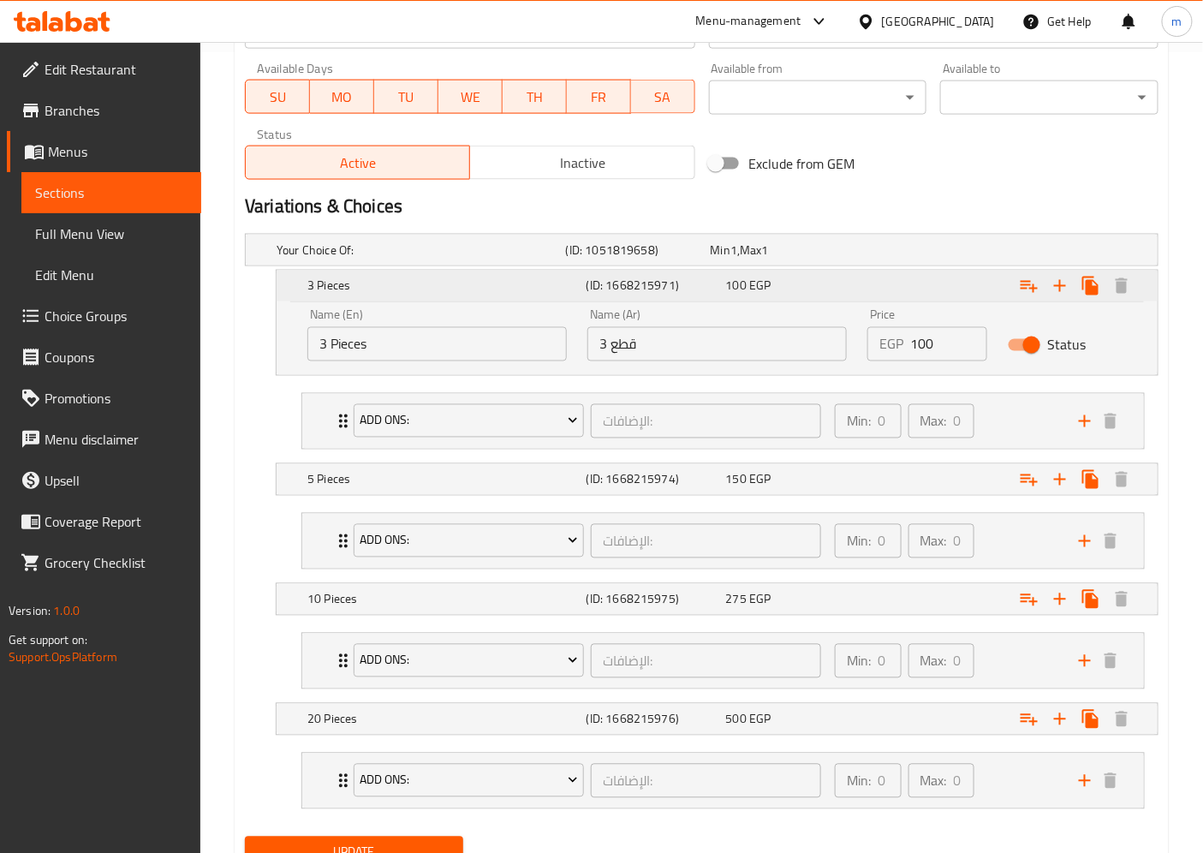
click at [528, 287] on h5 "3 Pieces" at bounding box center [443, 285] width 272 height 17
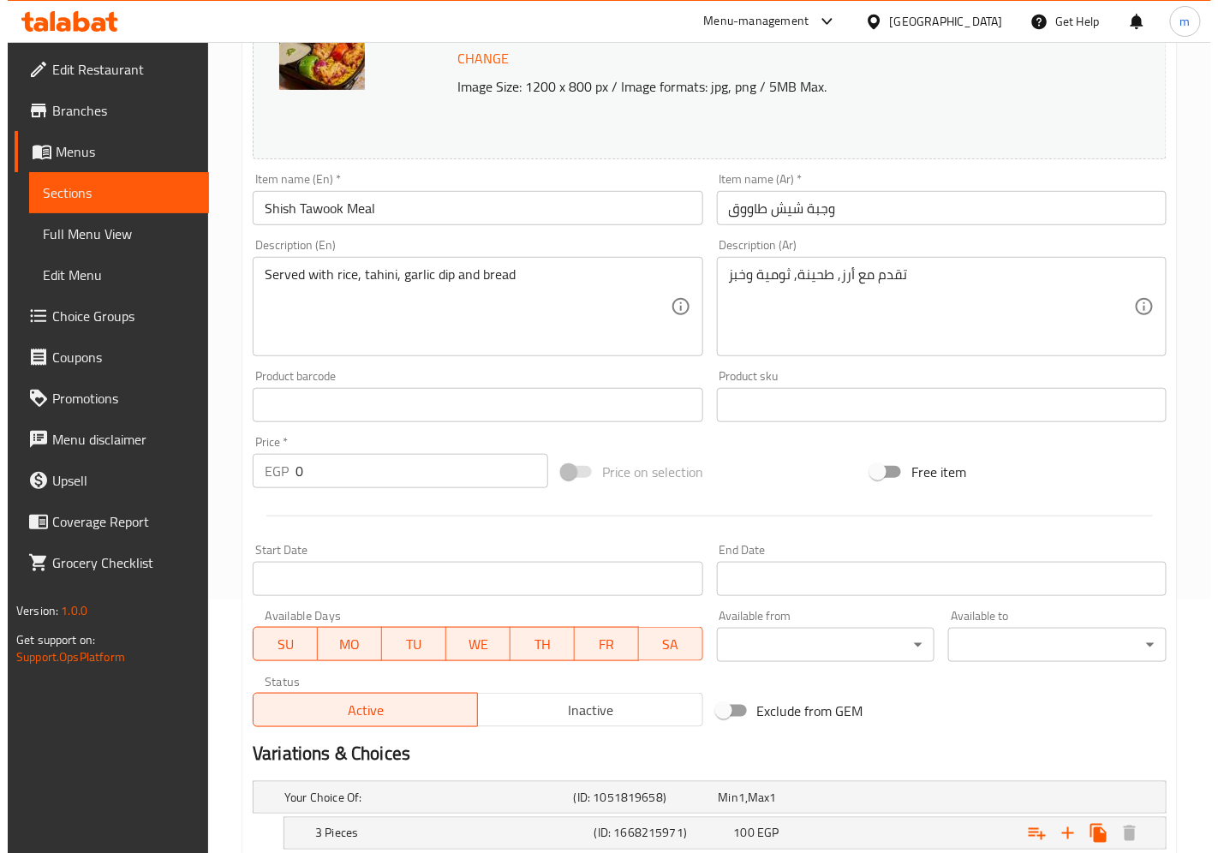
scroll to position [0, 0]
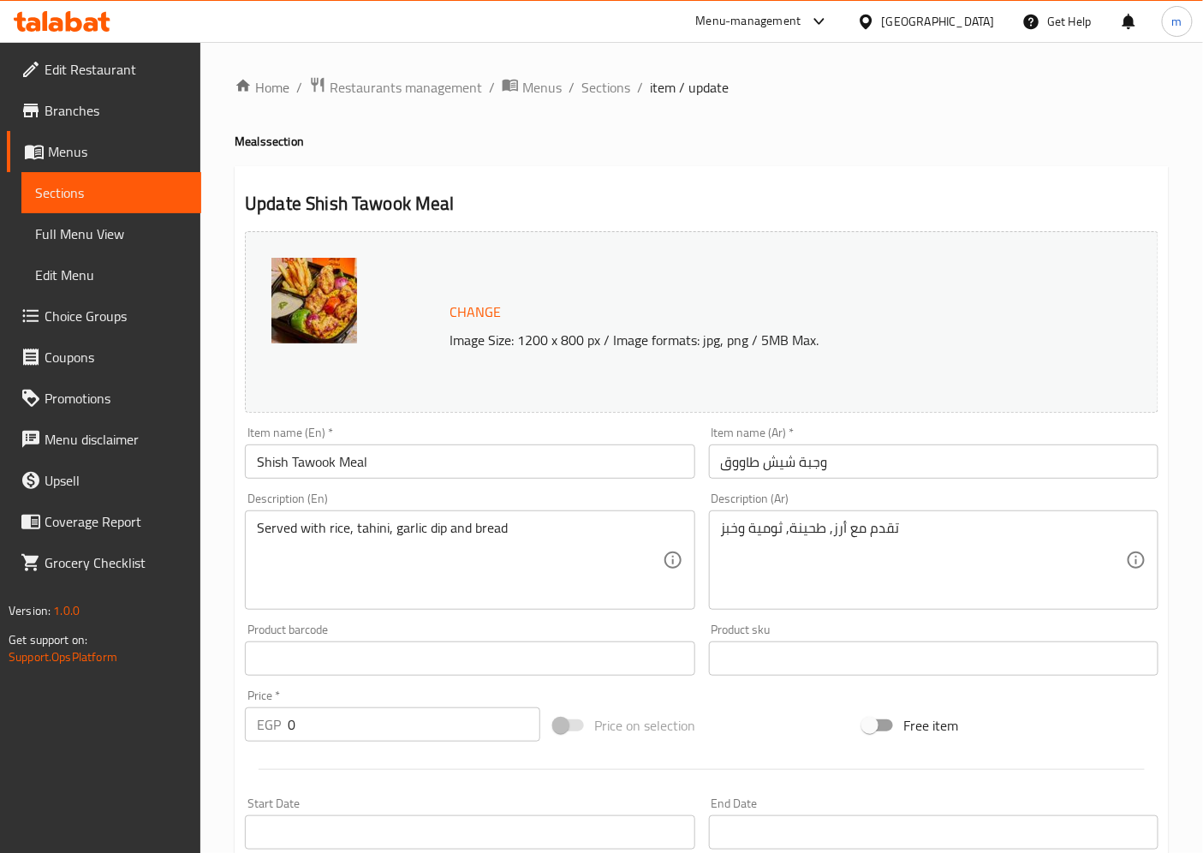
click at [81, 141] on span "Menus" at bounding box center [118, 151] width 140 height 21
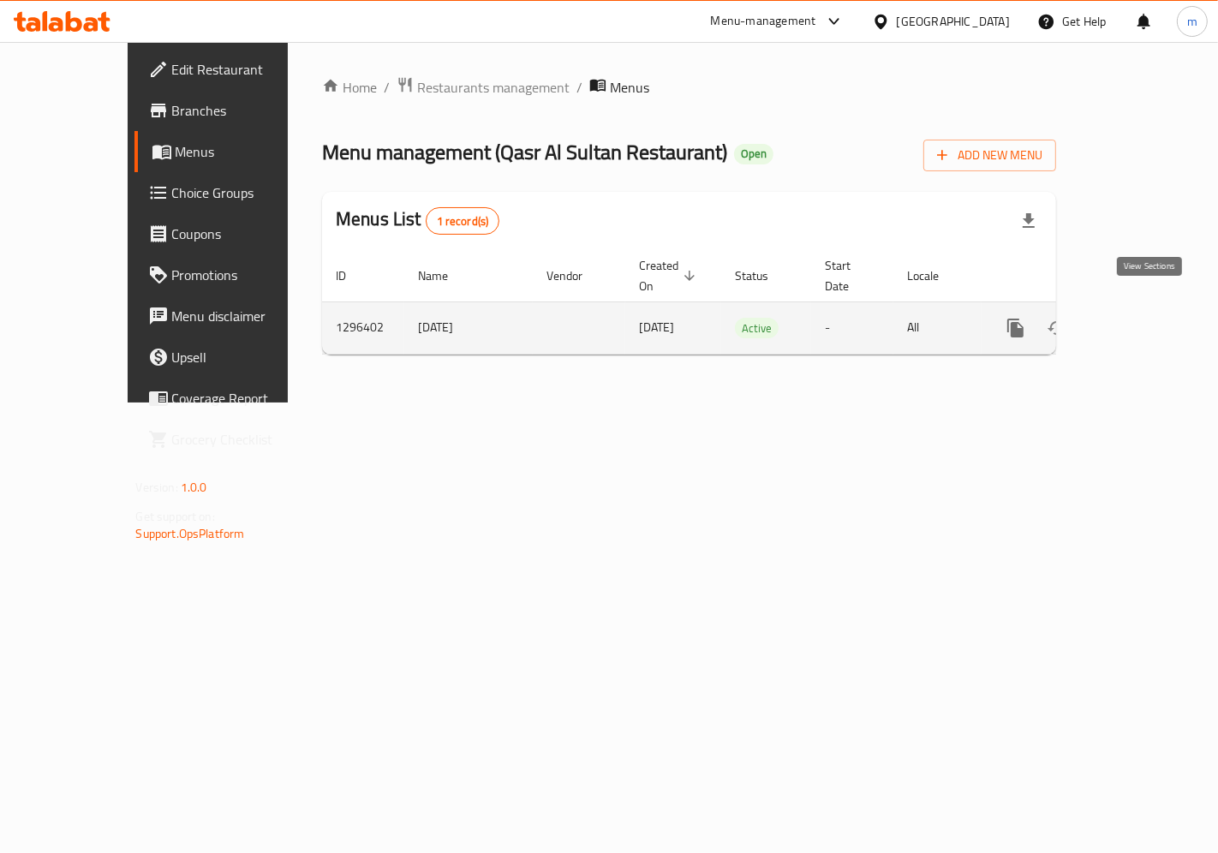
click at [1147, 320] on icon "enhanced table" at bounding box center [1138, 327] width 15 height 15
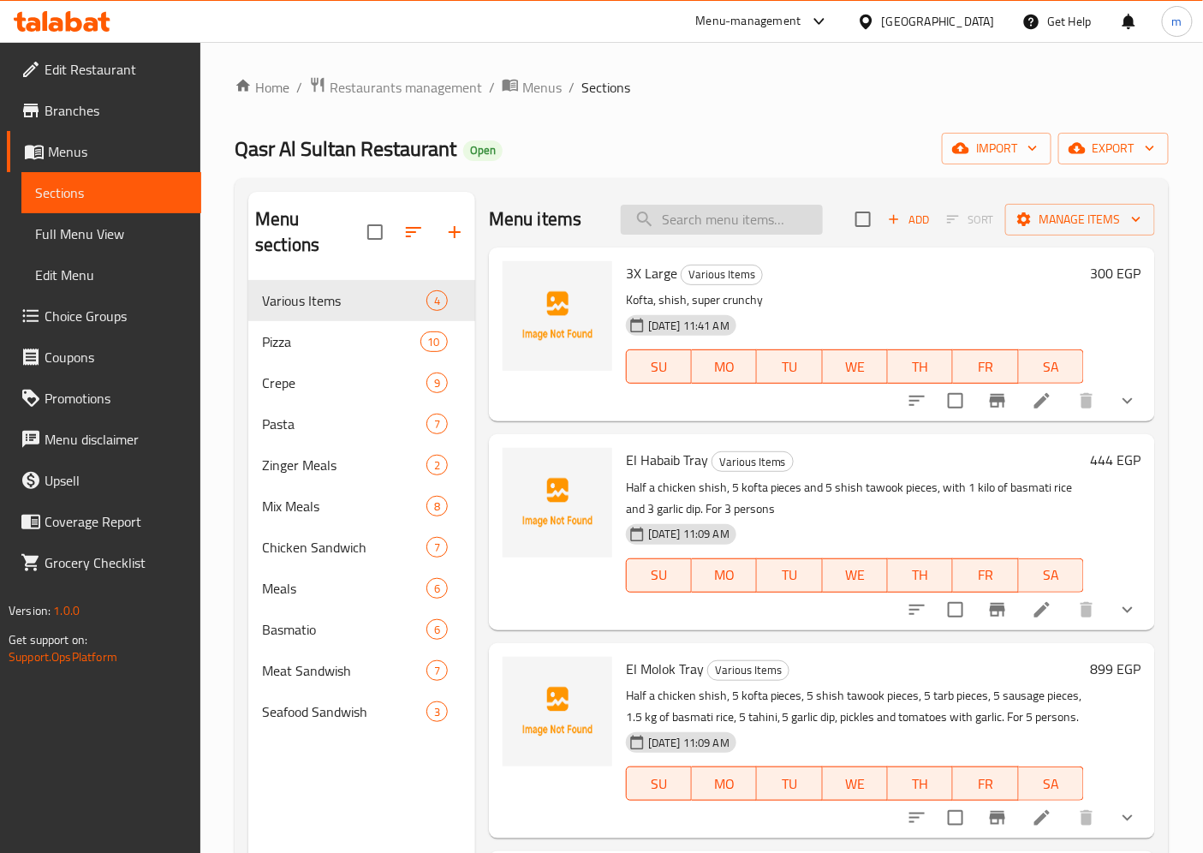
click at [692, 223] on input "search" at bounding box center [722, 220] width 202 height 30
paste input "Grilled Breast Meal"
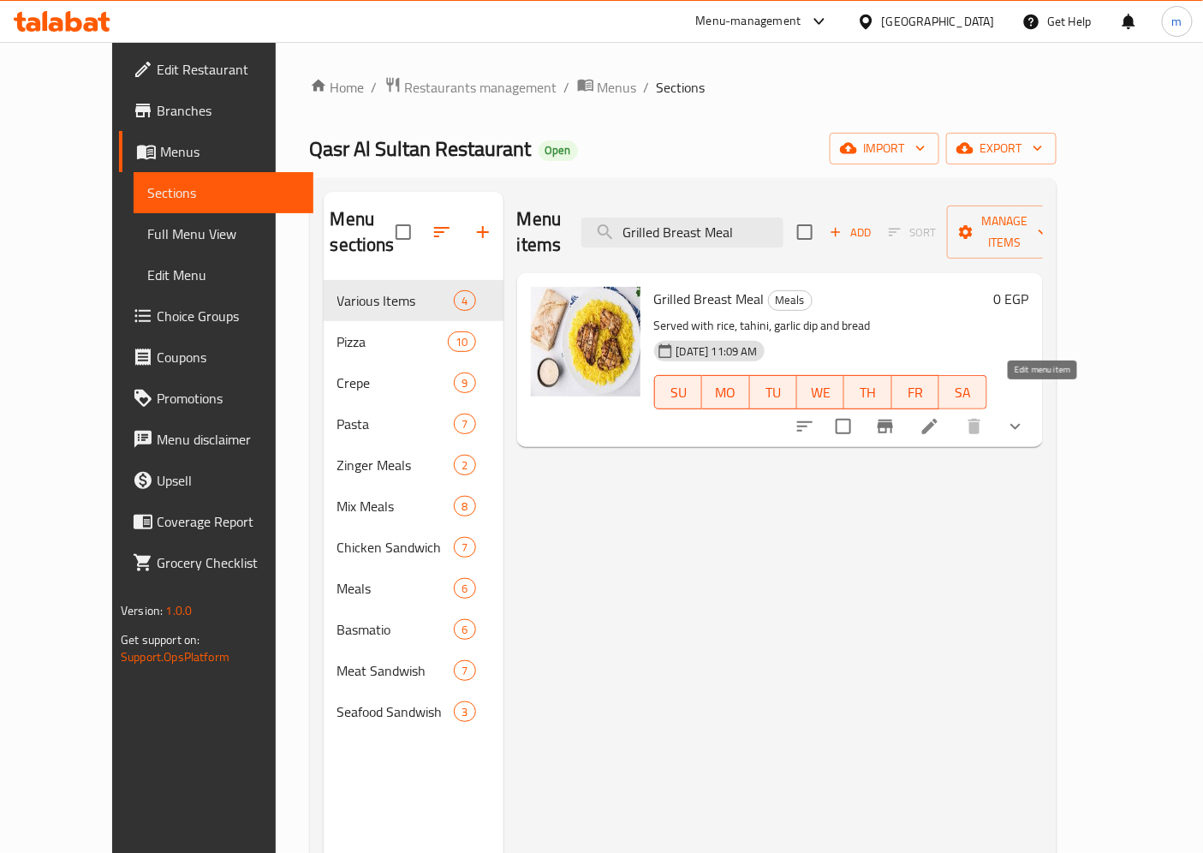
type input "Grilled Breast Meal"
click at [938, 419] on icon at bounding box center [929, 426] width 15 height 15
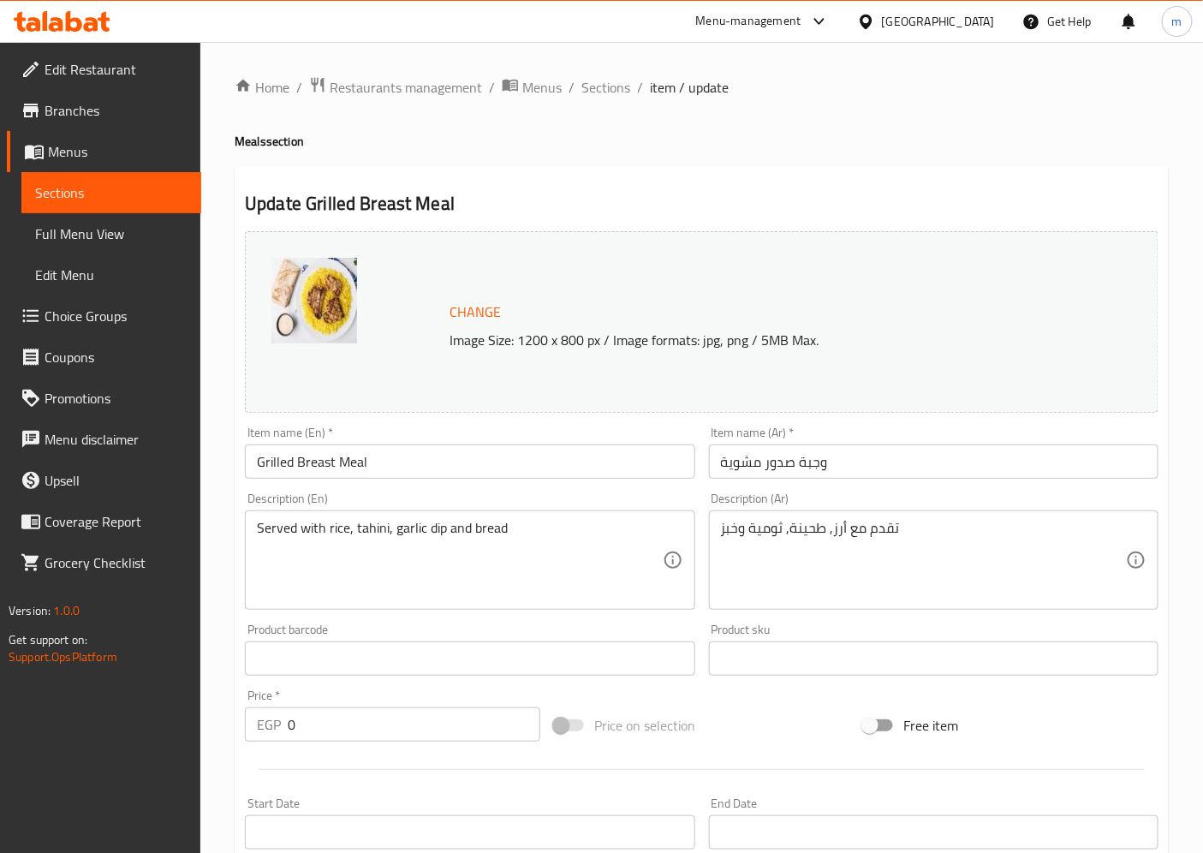
click at [69, 159] on span "Menus" at bounding box center [118, 151] width 140 height 21
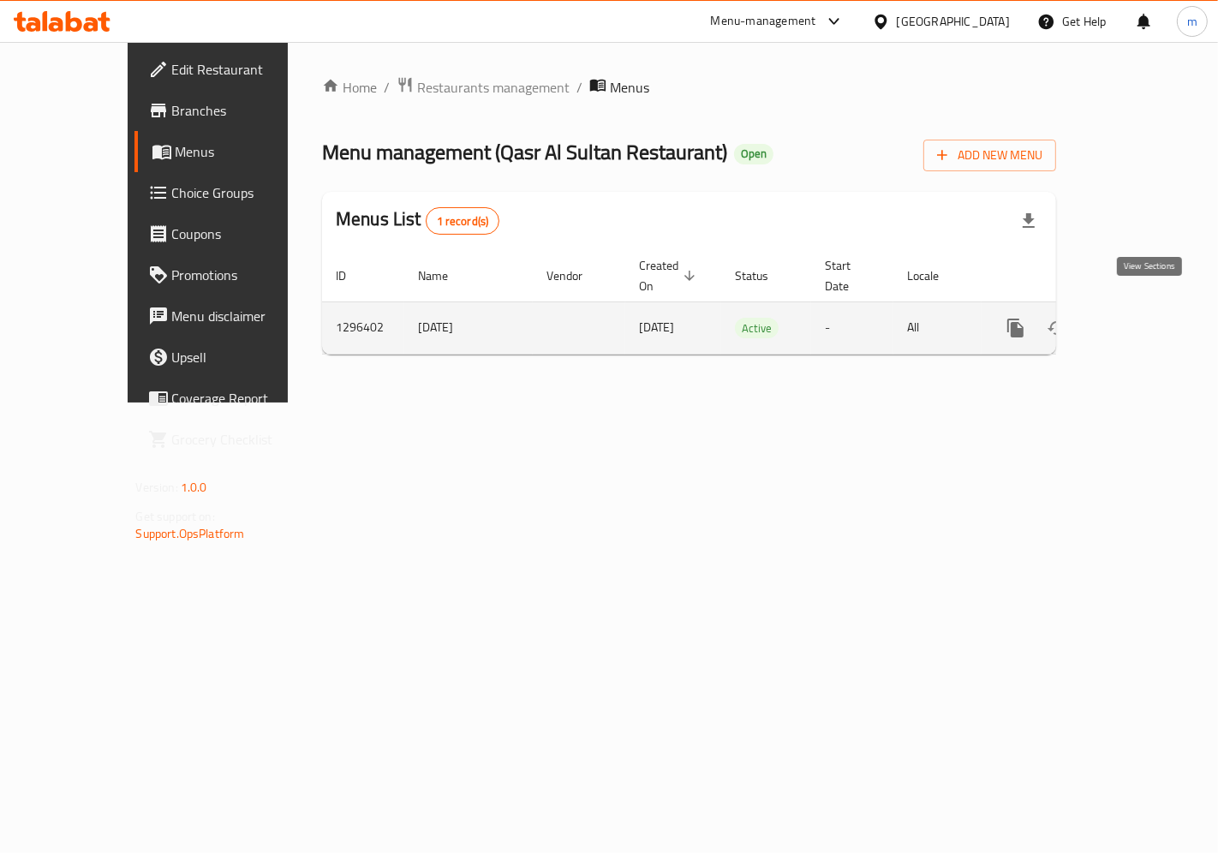
click at [1147, 318] on icon "enhanced table" at bounding box center [1139, 328] width 21 height 21
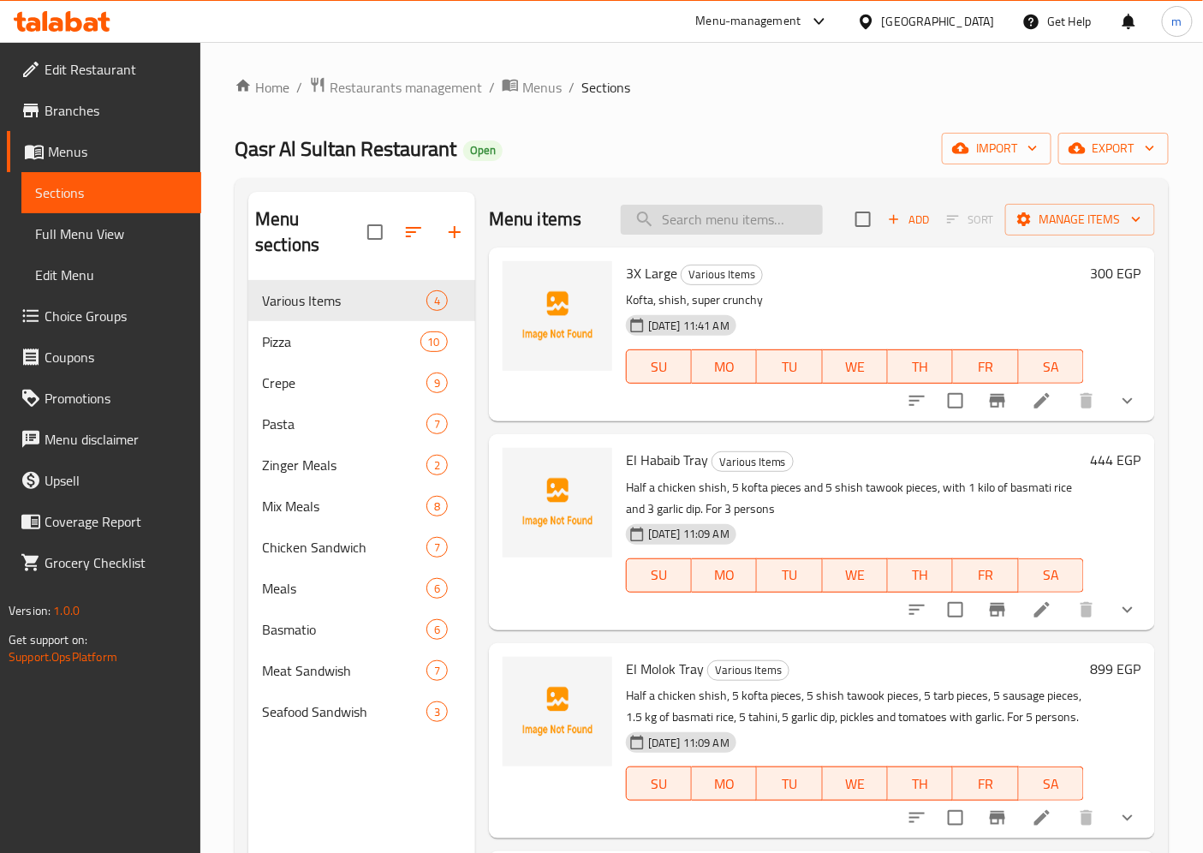
click at [680, 232] on input "search" at bounding box center [722, 220] width 202 height 30
paste input "Grilled Kofta Meal"
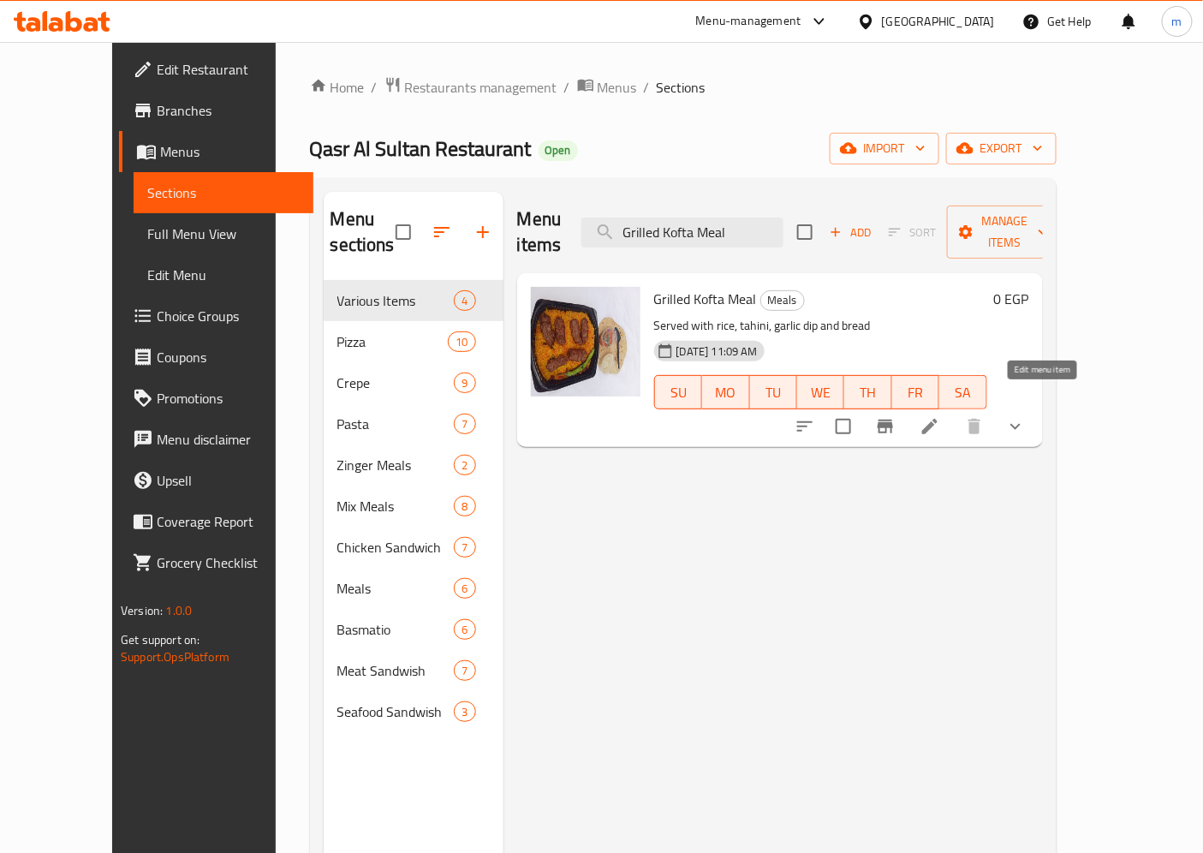
type input "Grilled Kofta Meal"
click at [940, 416] on icon at bounding box center [930, 426] width 21 height 21
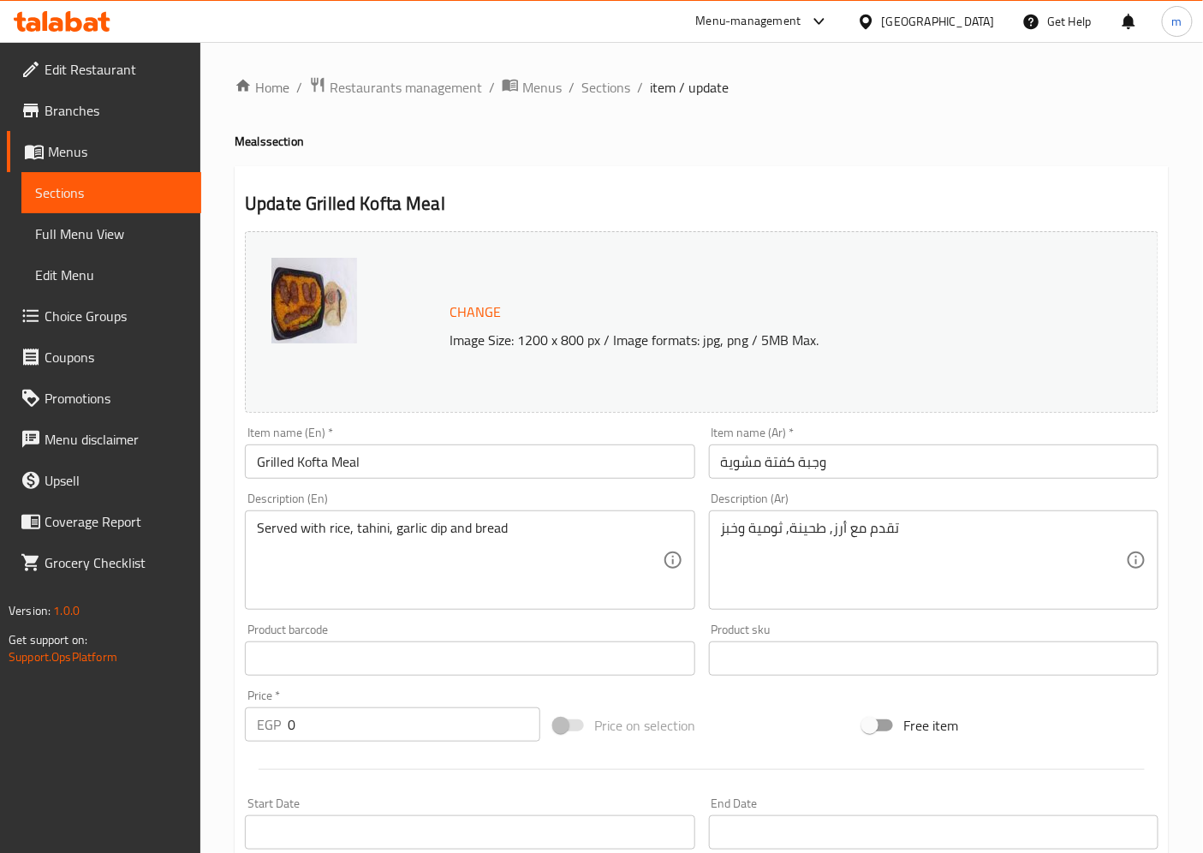
click at [138, 156] on span "Menus" at bounding box center [118, 151] width 140 height 21
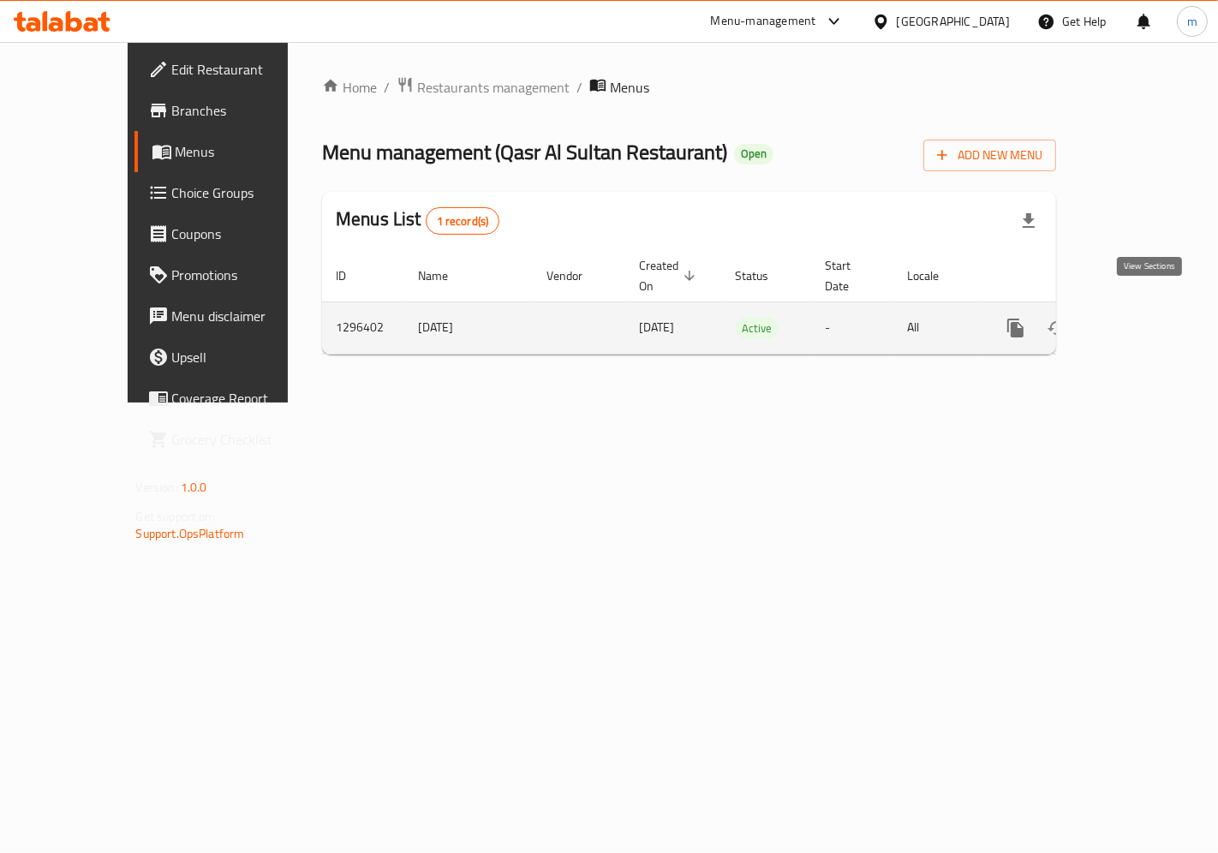
click at [1149, 318] on icon "enhanced table" at bounding box center [1139, 328] width 21 height 21
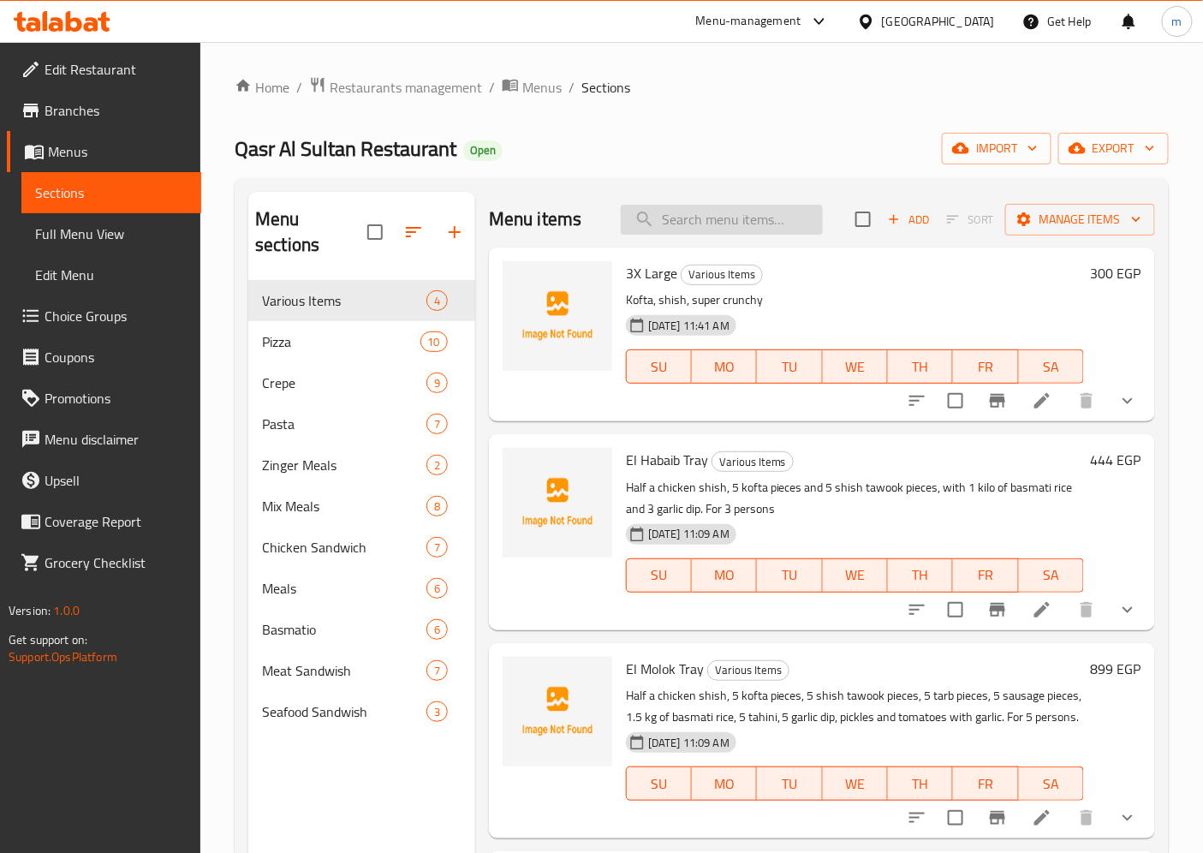
click at [714, 225] on input "search" at bounding box center [722, 220] width 202 height 30
paste input "Chicken Panee Meal"
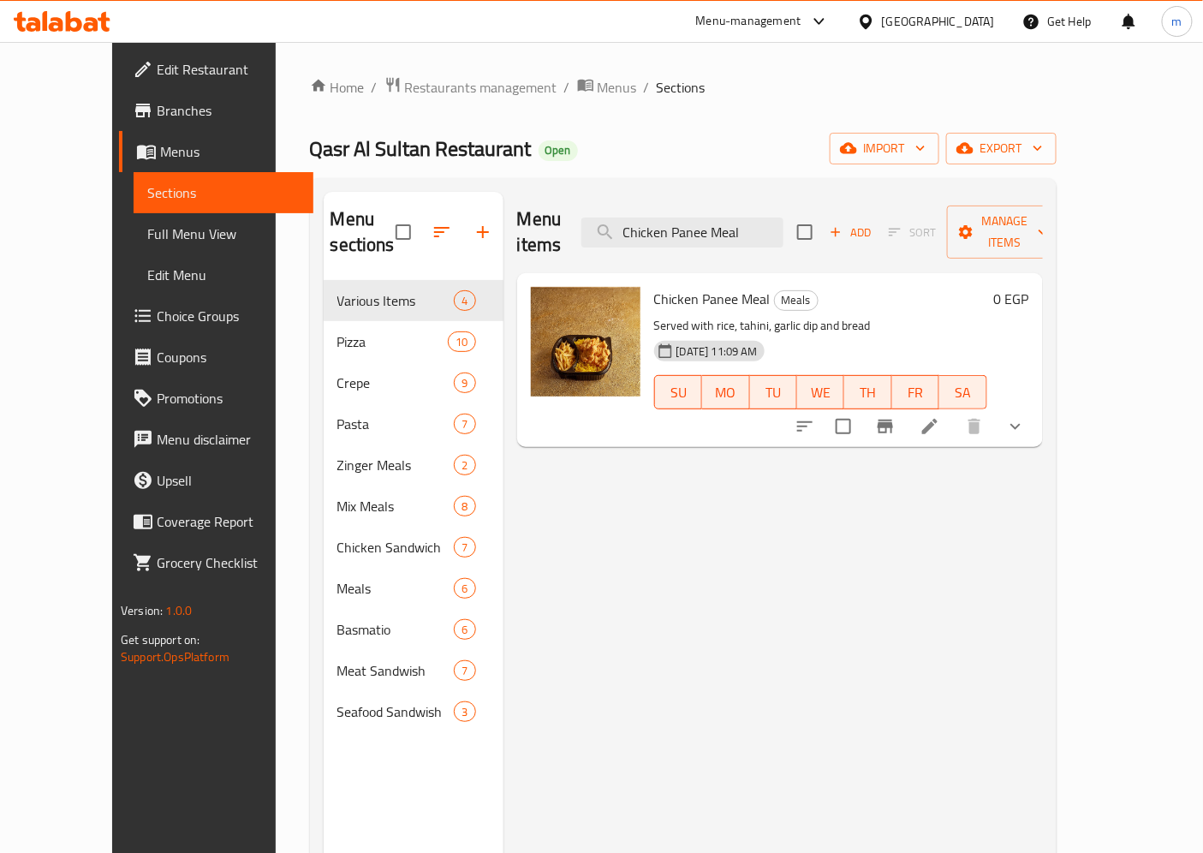
type input "Chicken Panee Meal"
click at [938, 419] on icon at bounding box center [929, 426] width 15 height 15
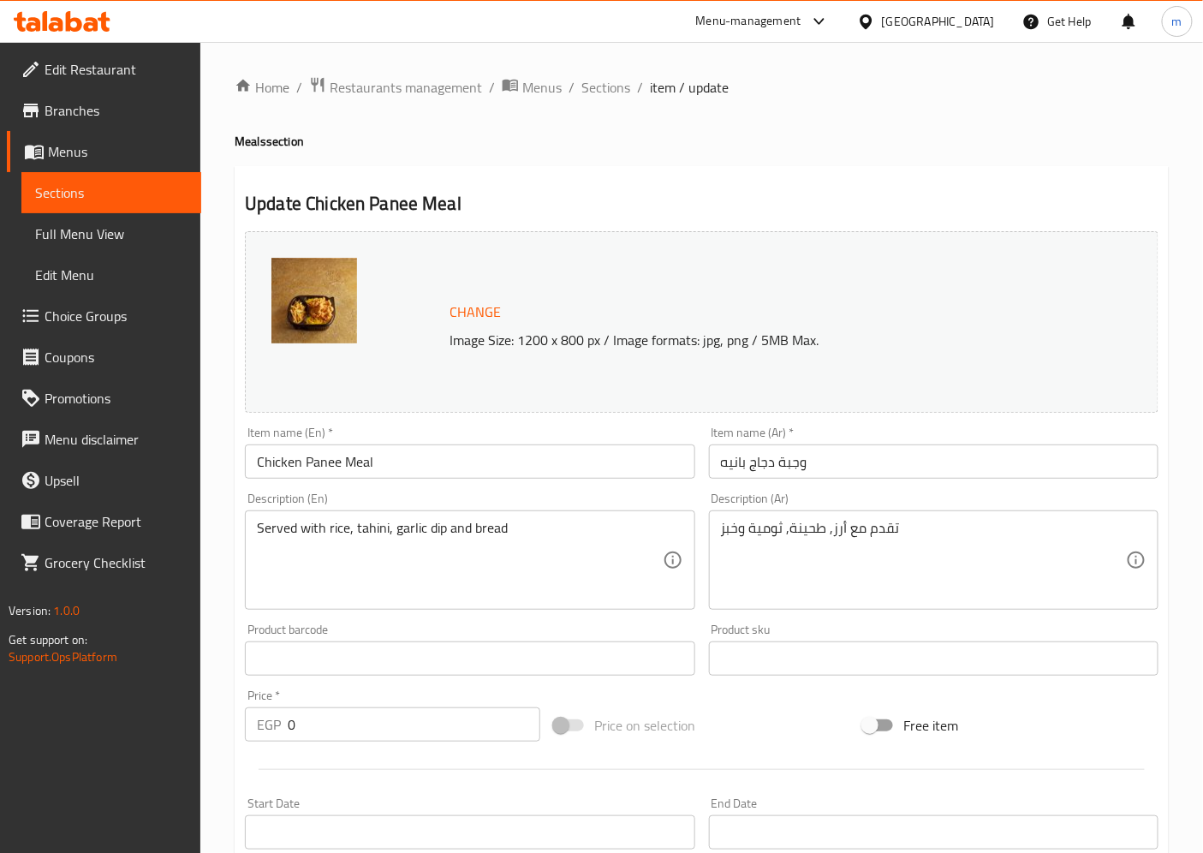
click at [81, 158] on span "Menus" at bounding box center [118, 151] width 140 height 21
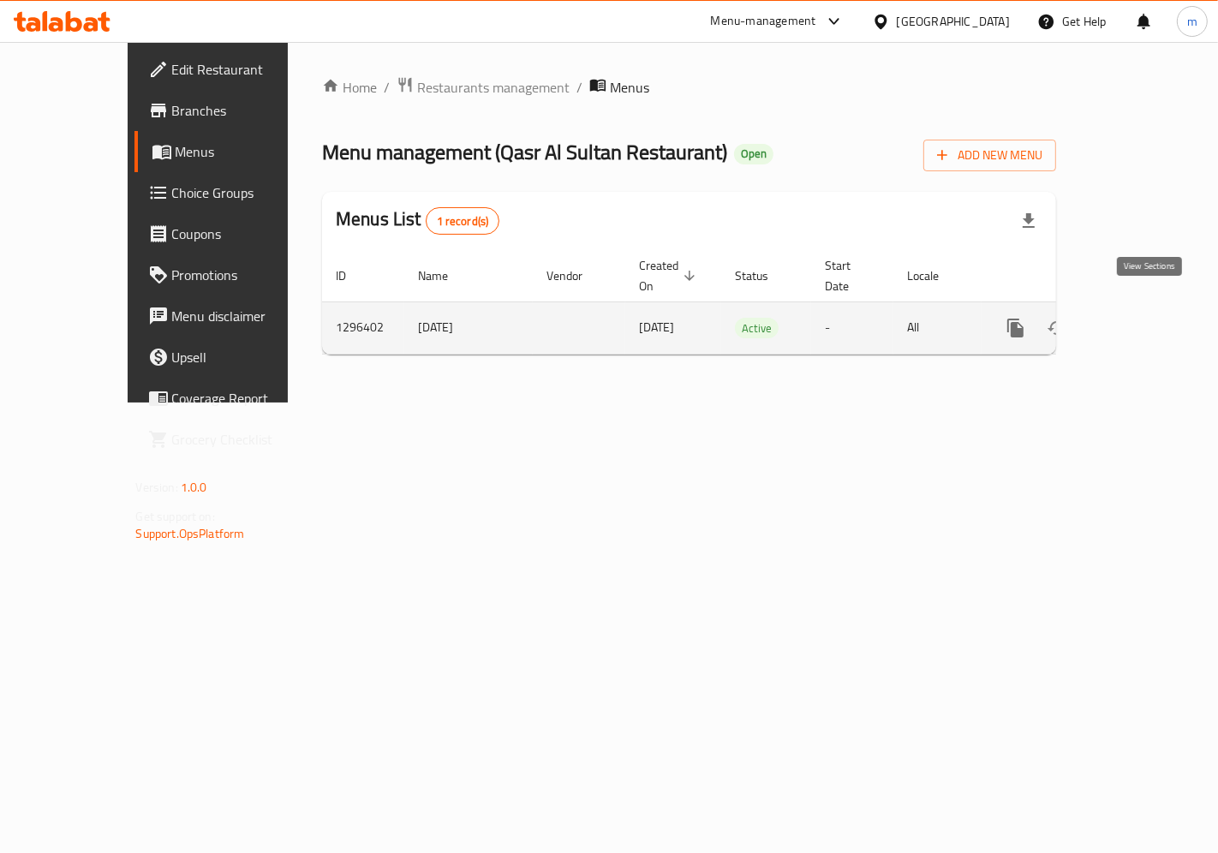
click at [1149, 318] on icon "enhanced table" at bounding box center [1139, 328] width 21 height 21
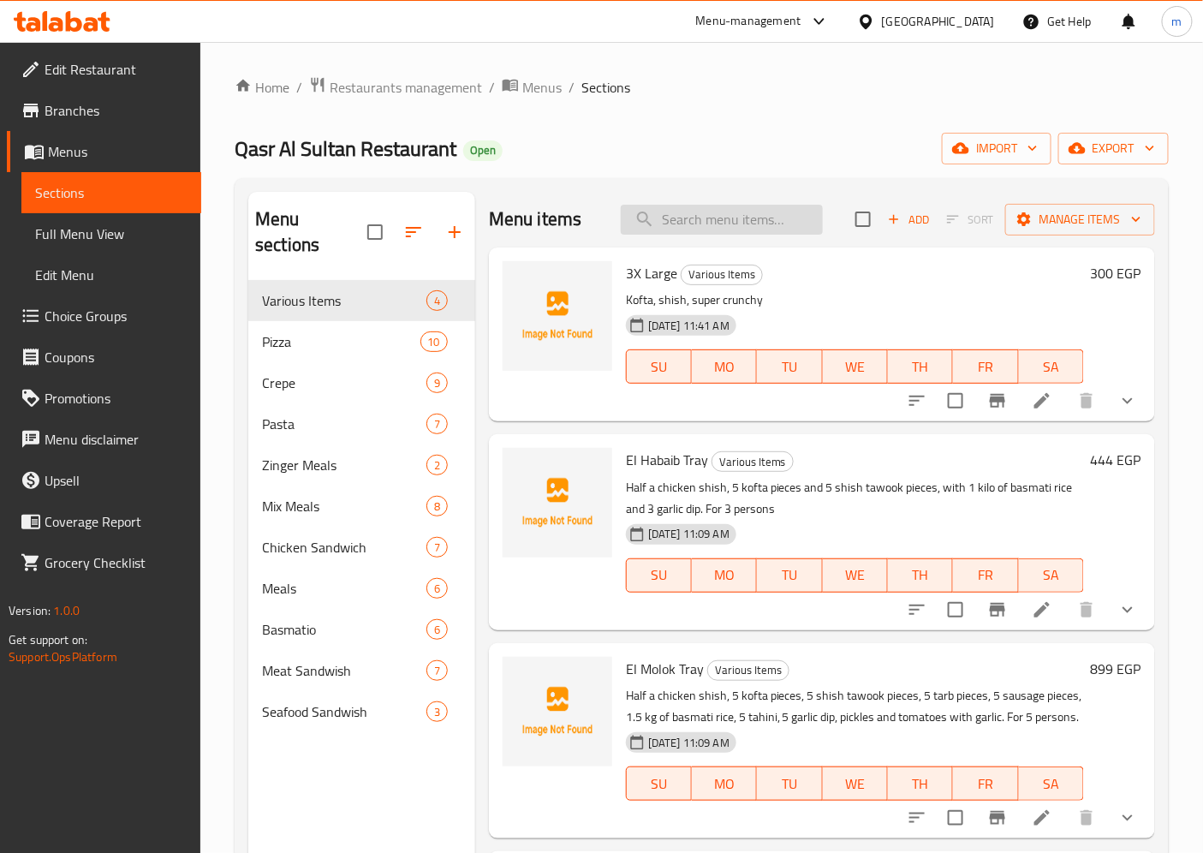
click at [726, 228] on input "search" at bounding box center [722, 220] width 202 height 30
paste input "Chicken Crunchy Meal"
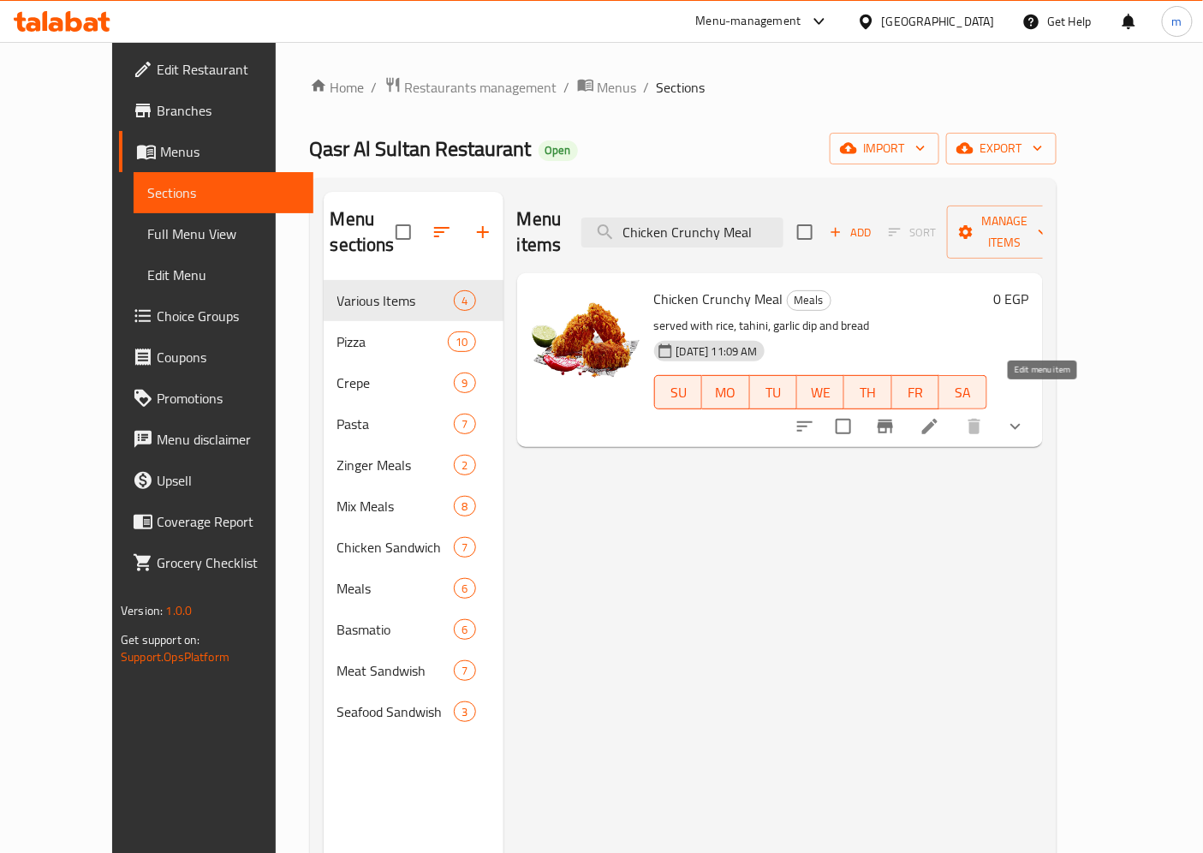
type input "Chicken Crunchy Meal"
click at [940, 416] on icon at bounding box center [930, 426] width 21 height 21
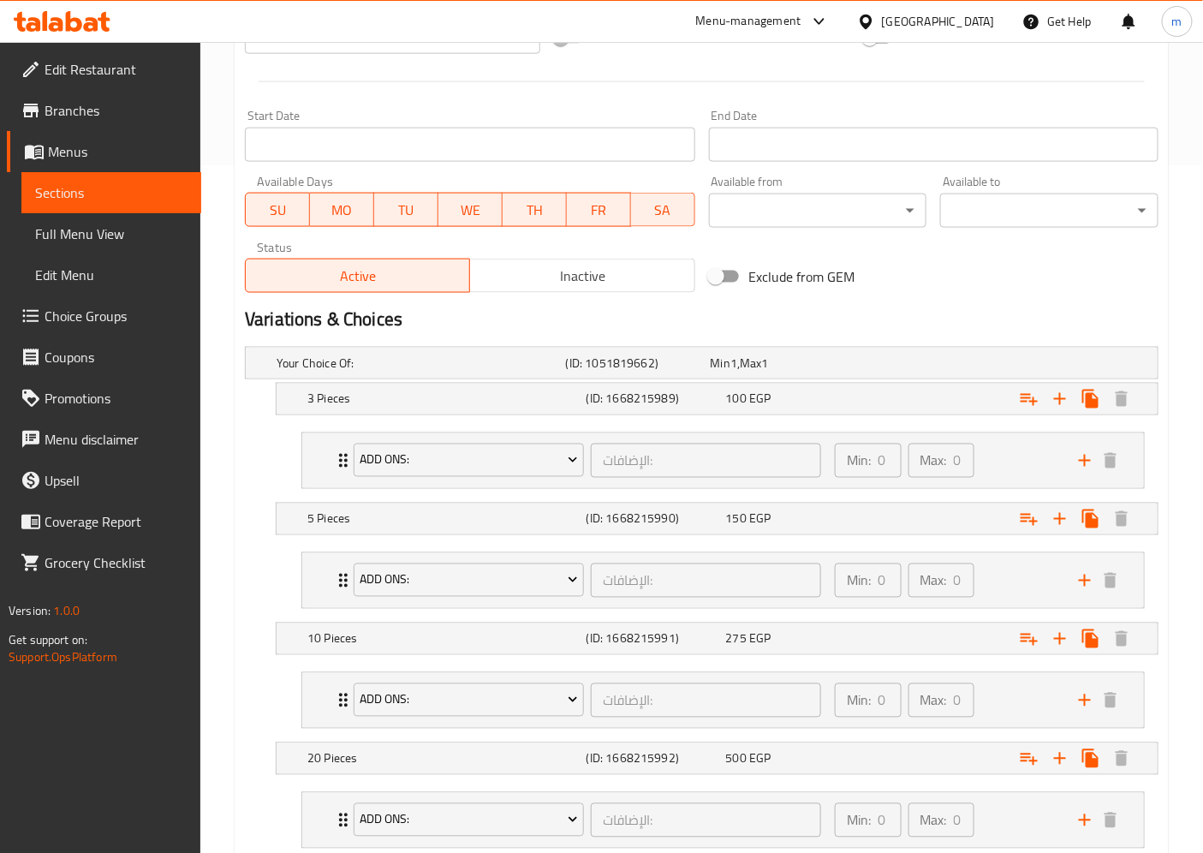
scroll to position [515, 0]
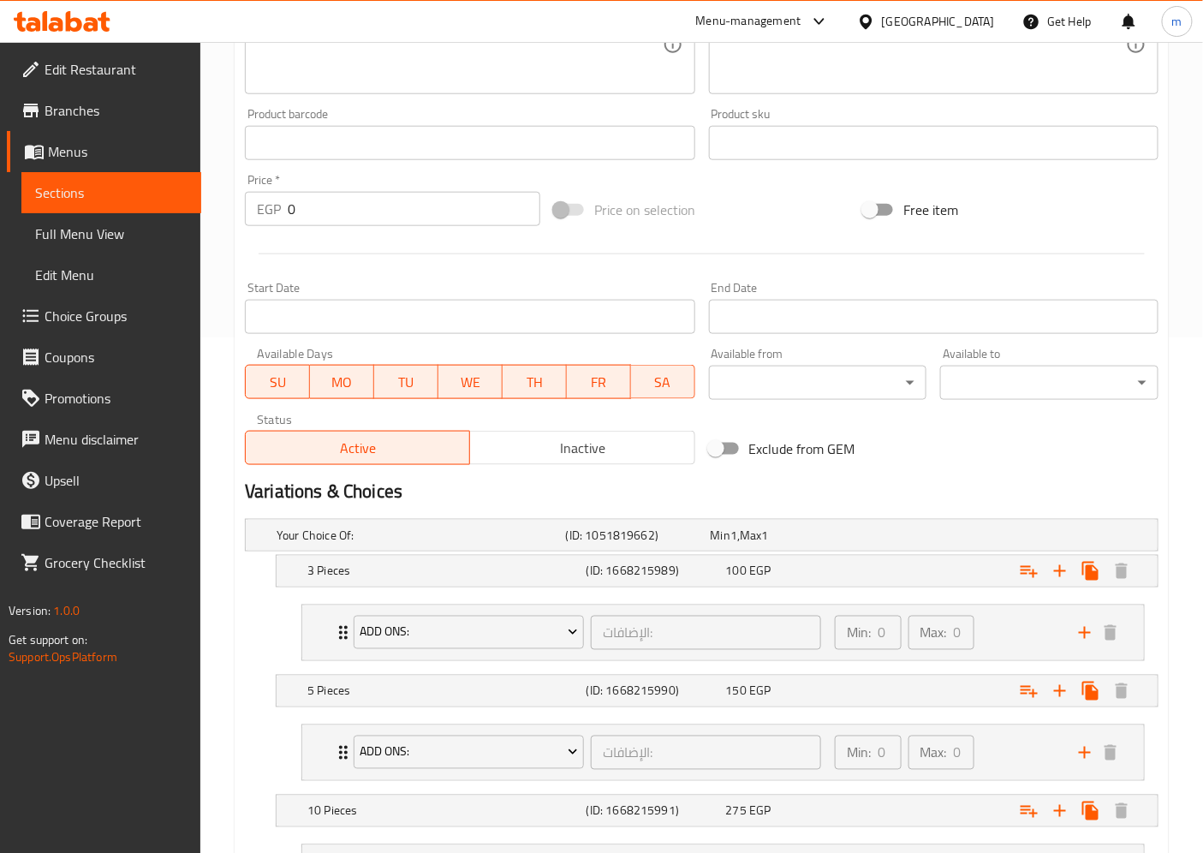
click at [82, 155] on span "Menus" at bounding box center [118, 151] width 140 height 21
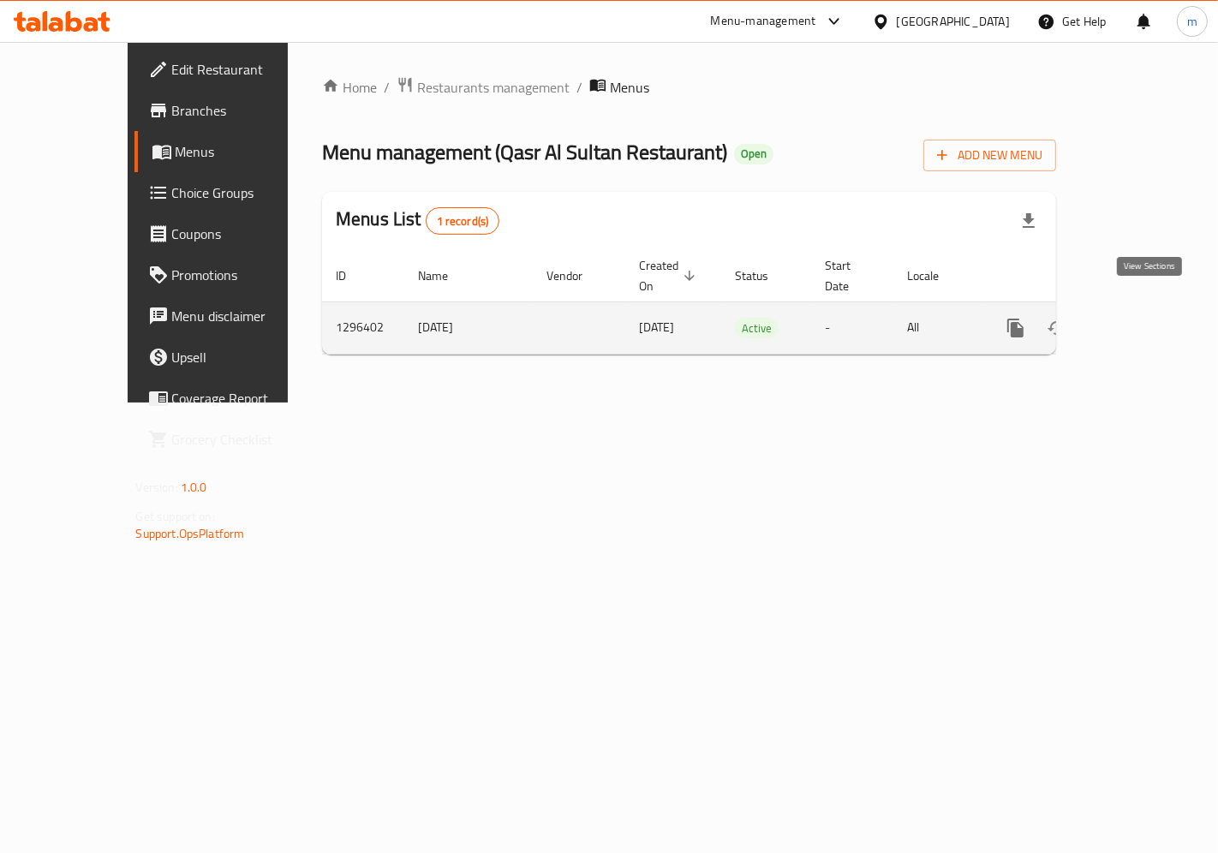
click at [1159, 308] on link "enhanced table" at bounding box center [1138, 327] width 41 height 41
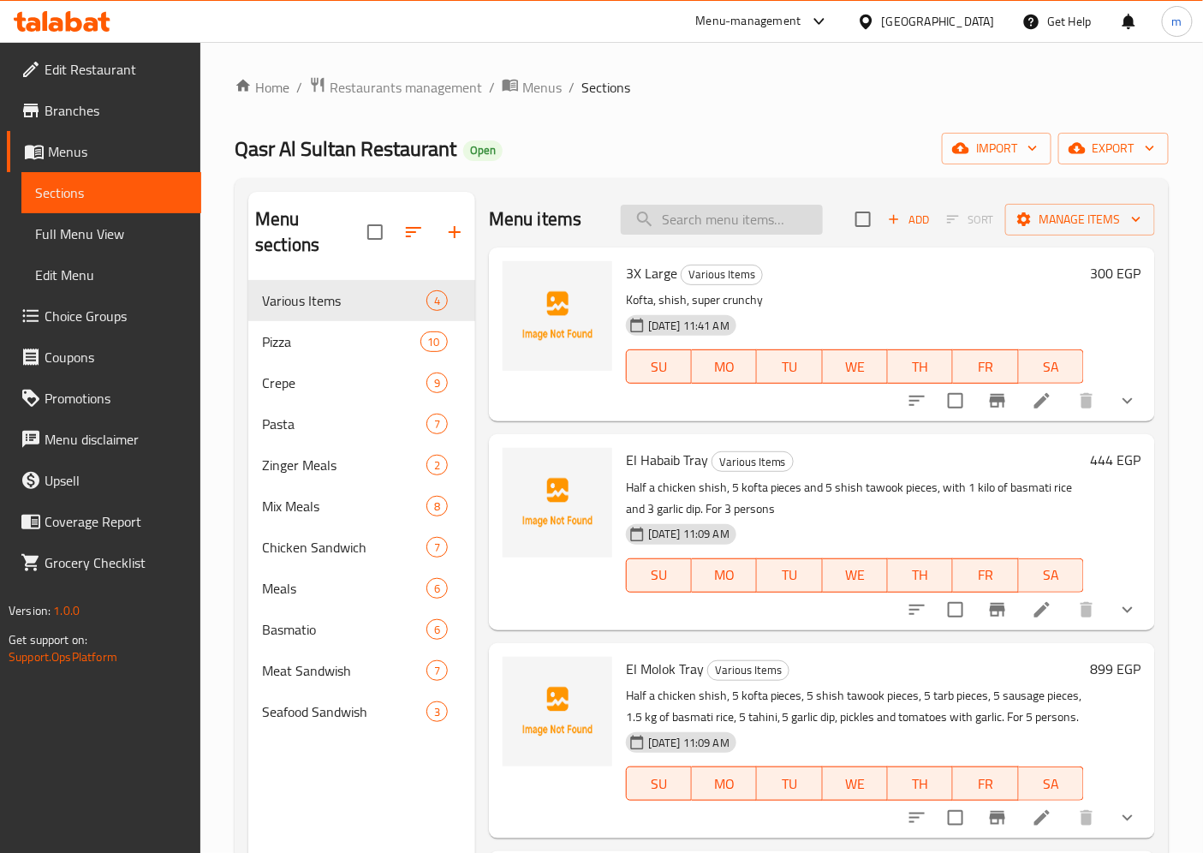
click at [794, 216] on input "search" at bounding box center [722, 220] width 202 height 30
paste input "Mini Mix Grill Meal"
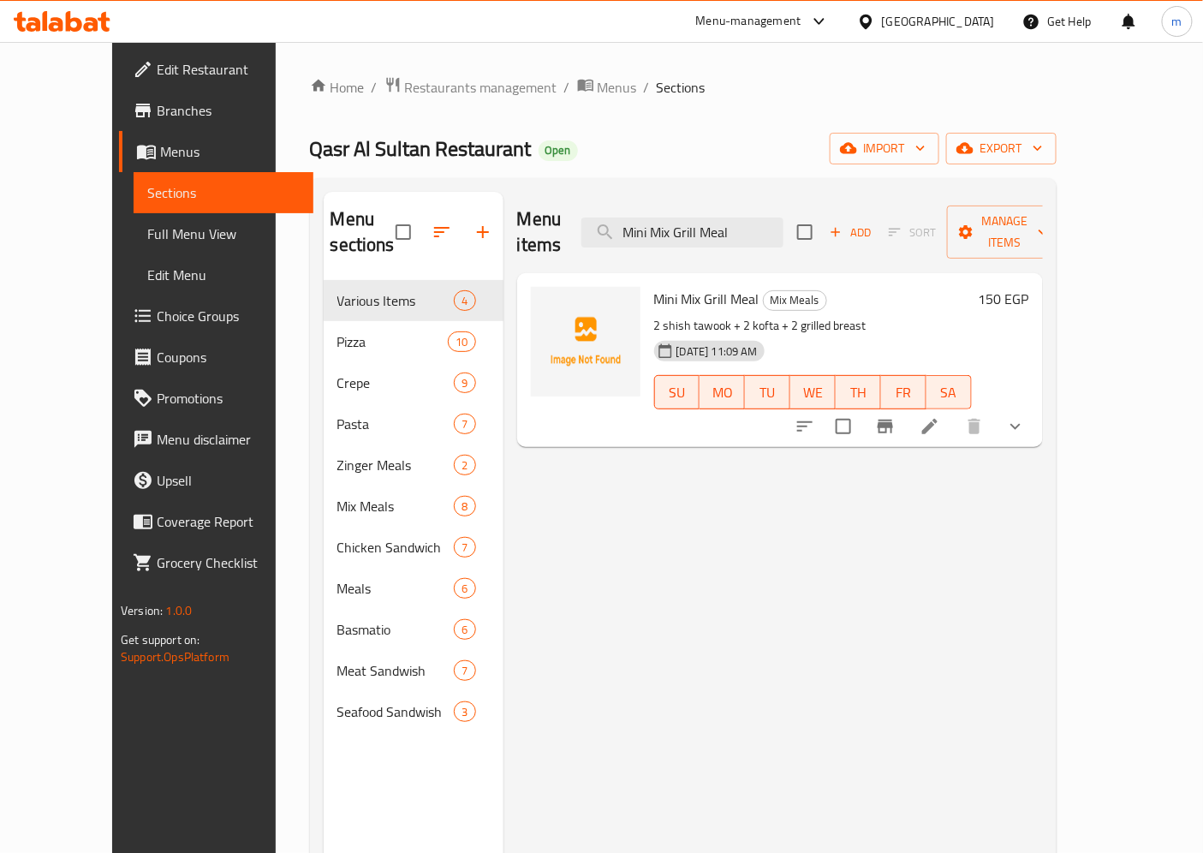
type input "Mini Mix Grill Meal"
click at [954, 411] on li at bounding box center [930, 426] width 48 height 31
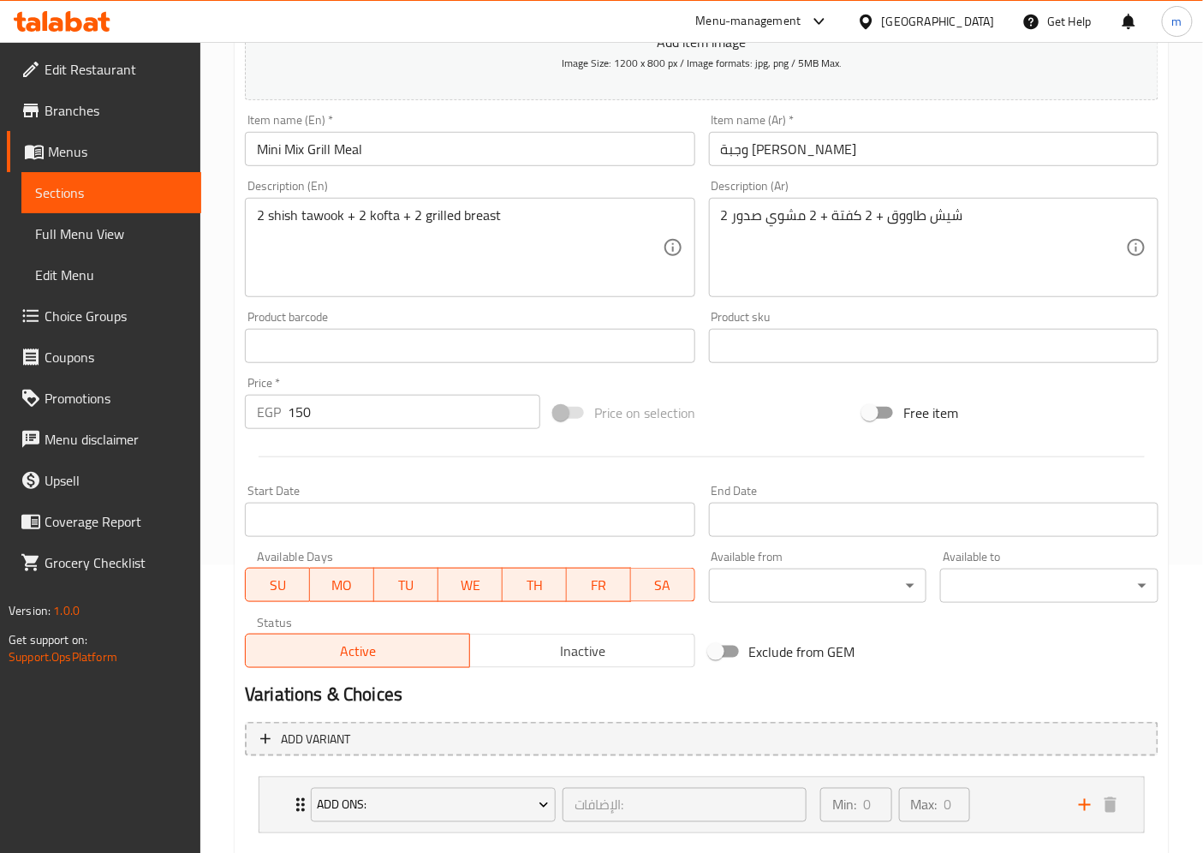
scroll to position [383, 0]
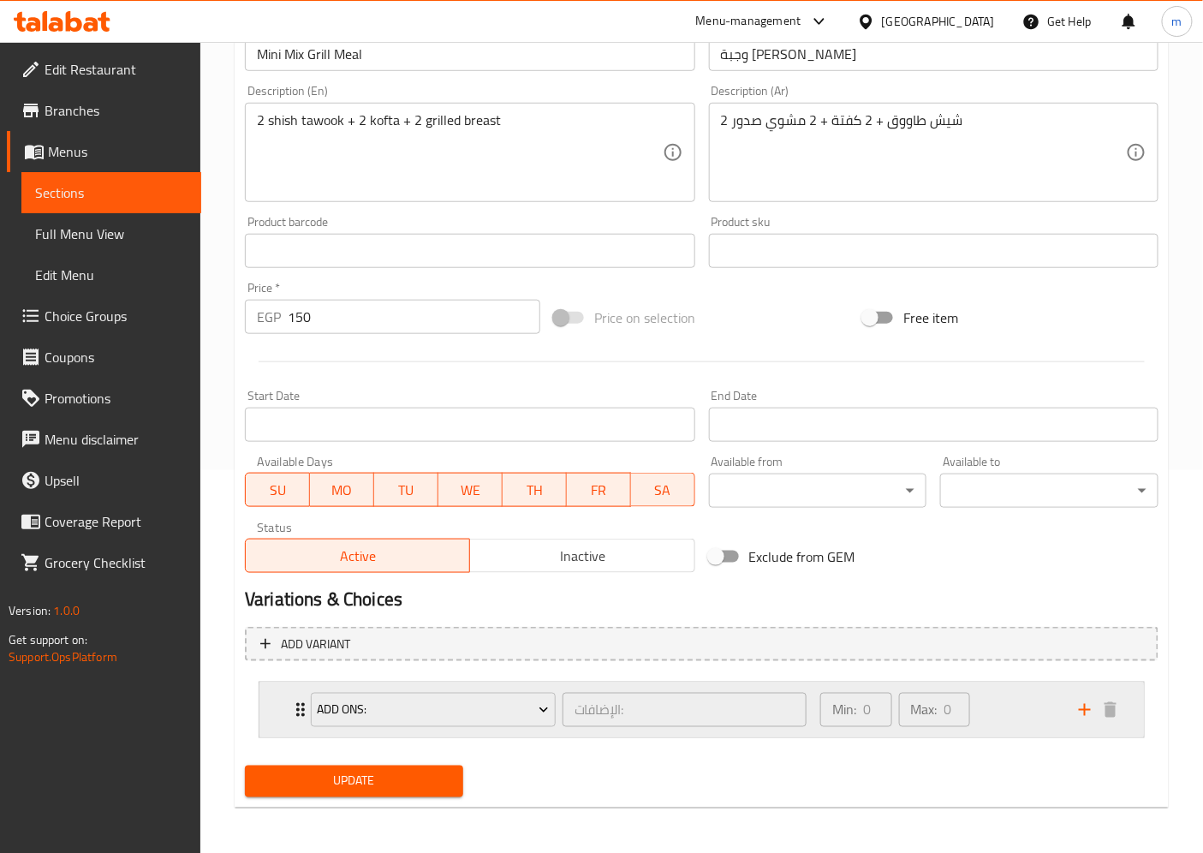
click at [1045, 716] on div "Min: 0 ​ Max: 0 ​" at bounding box center [939, 709] width 259 height 55
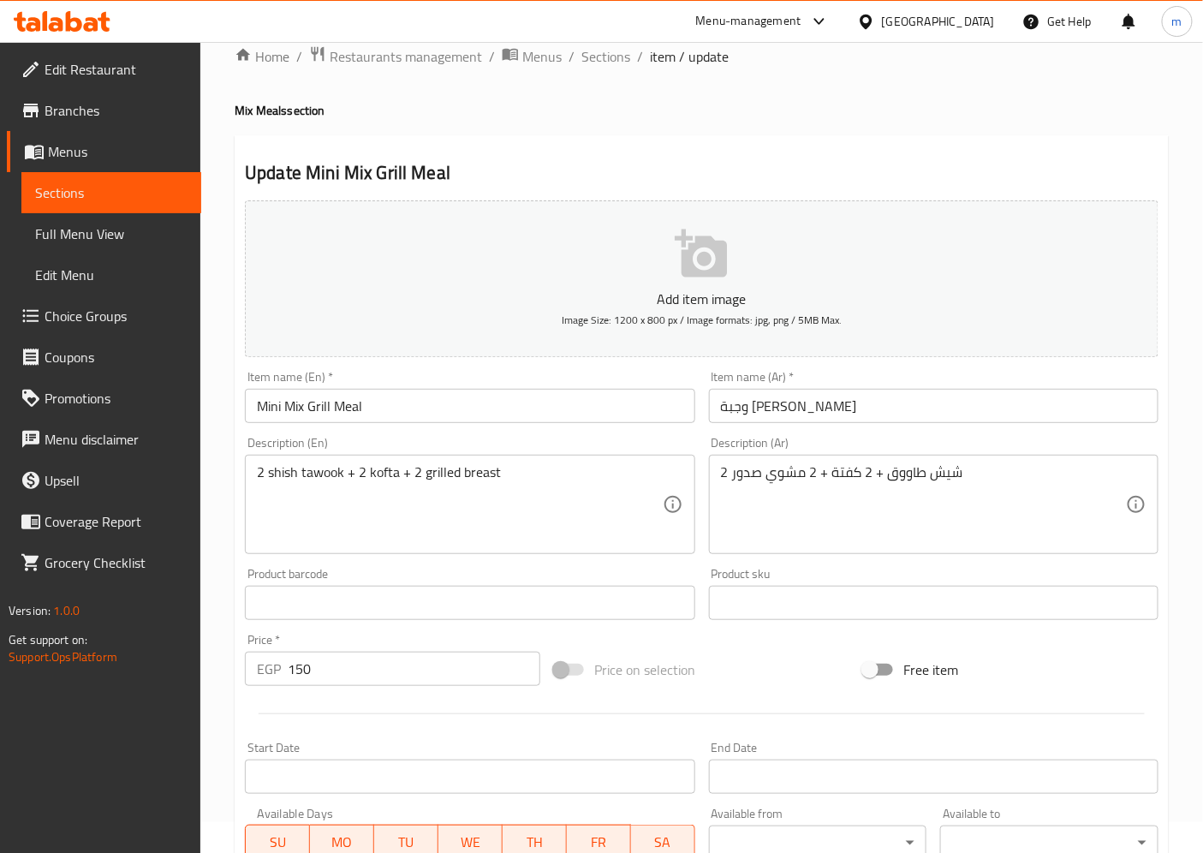
scroll to position [0, 0]
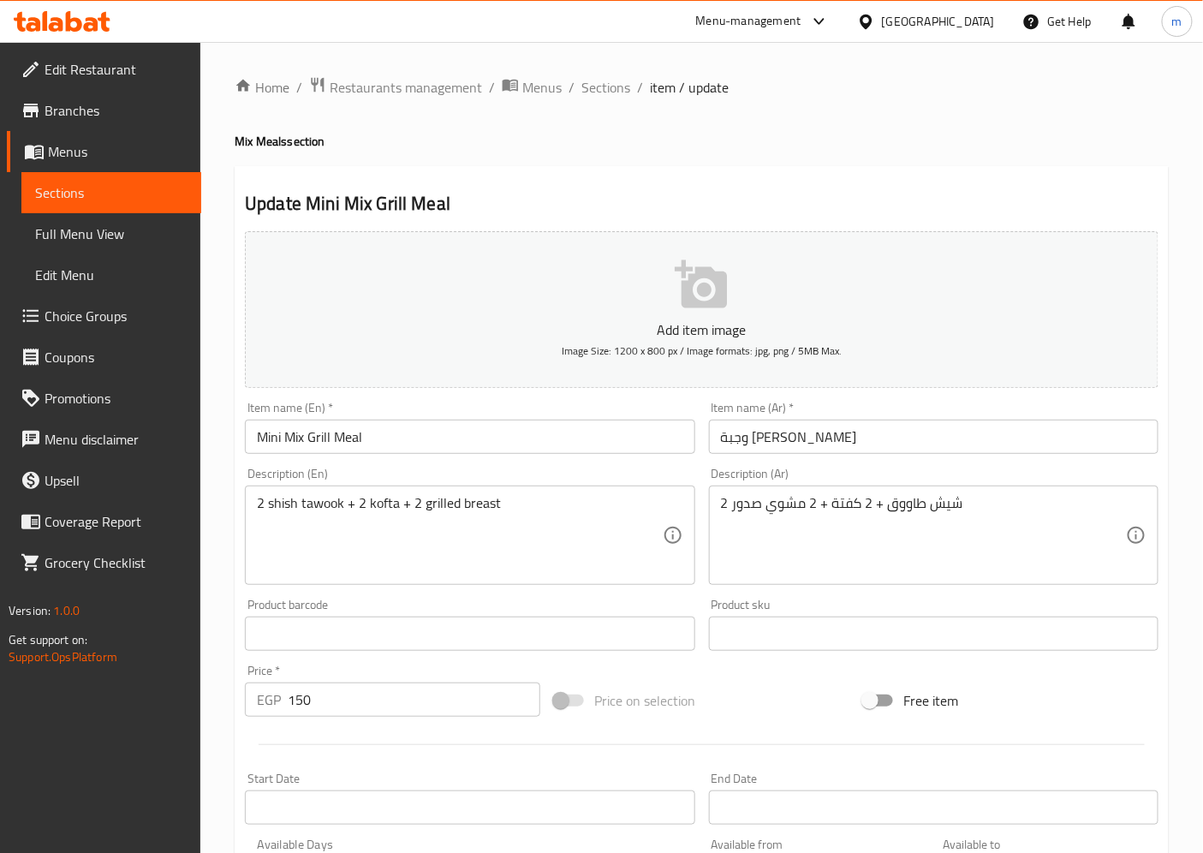
click at [129, 152] on span "Menus" at bounding box center [118, 151] width 140 height 21
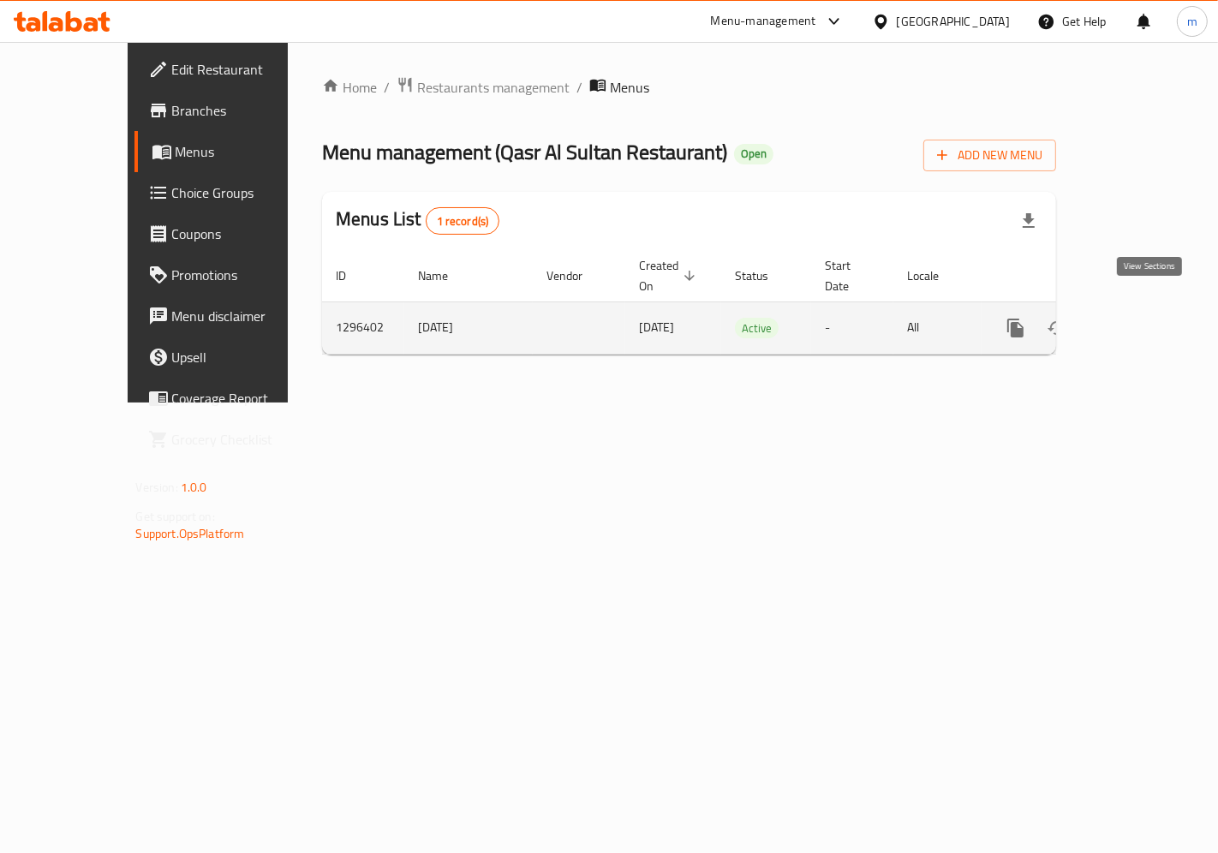
click at [1141, 318] on icon "enhanced table" at bounding box center [1139, 328] width 21 height 21
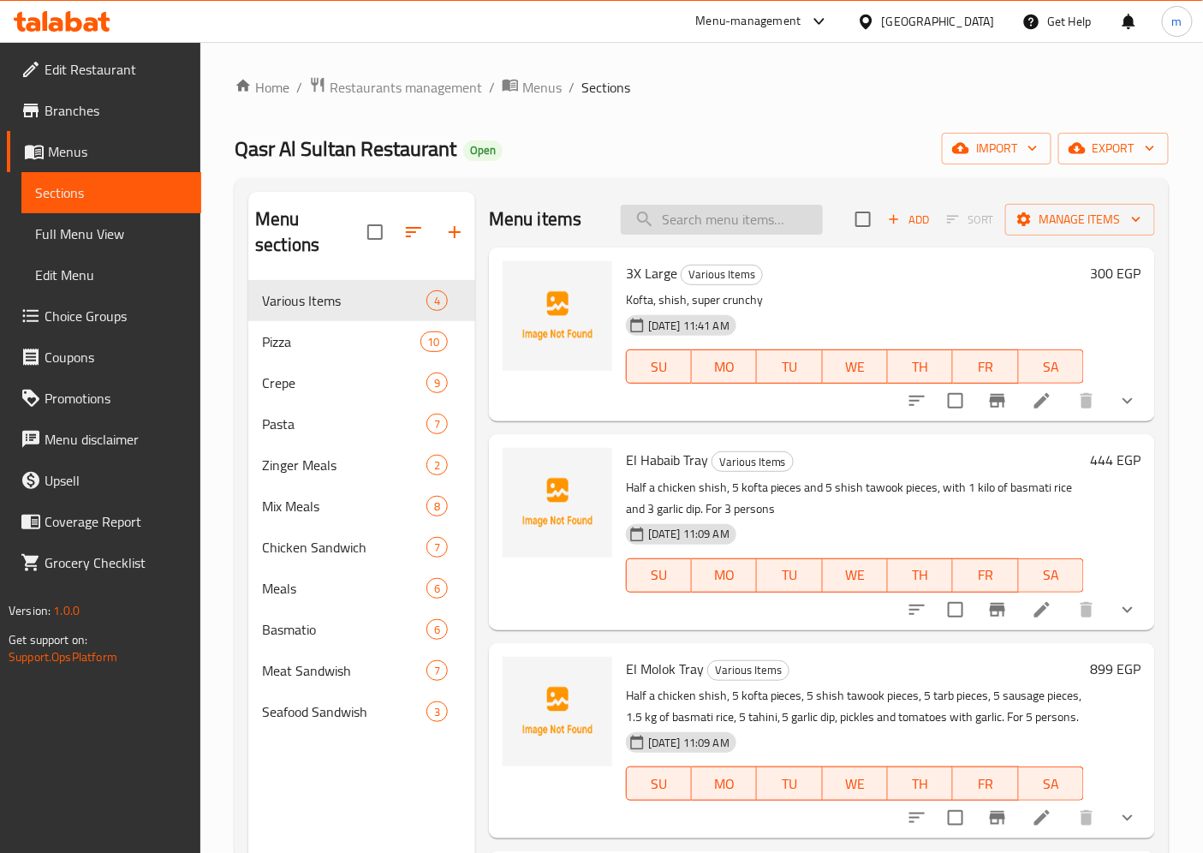
click at [696, 223] on input "search" at bounding box center [722, 220] width 202 height 30
paste input "Mix Grill Meal"
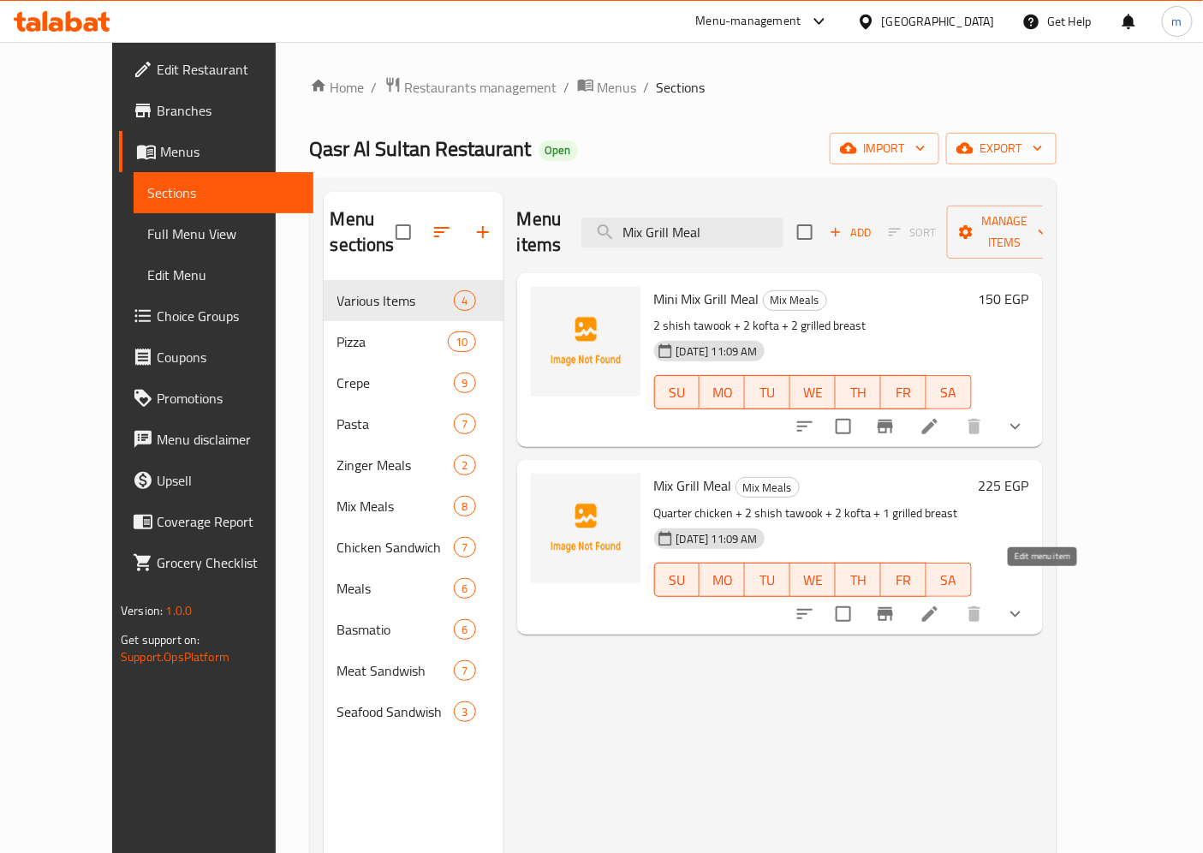
type input "Mix Grill Meal"
click at [938, 606] on icon at bounding box center [929, 613] width 15 height 15
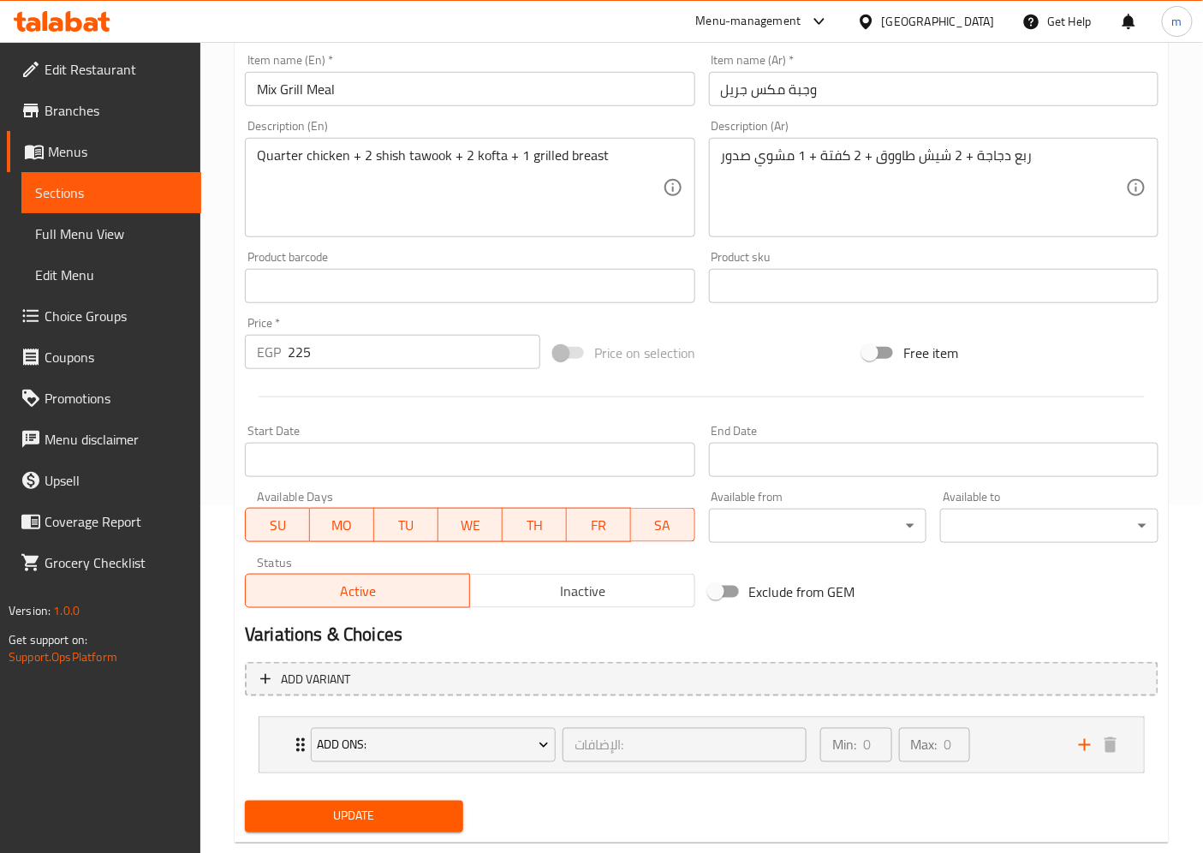
scroll to position [383, 0]
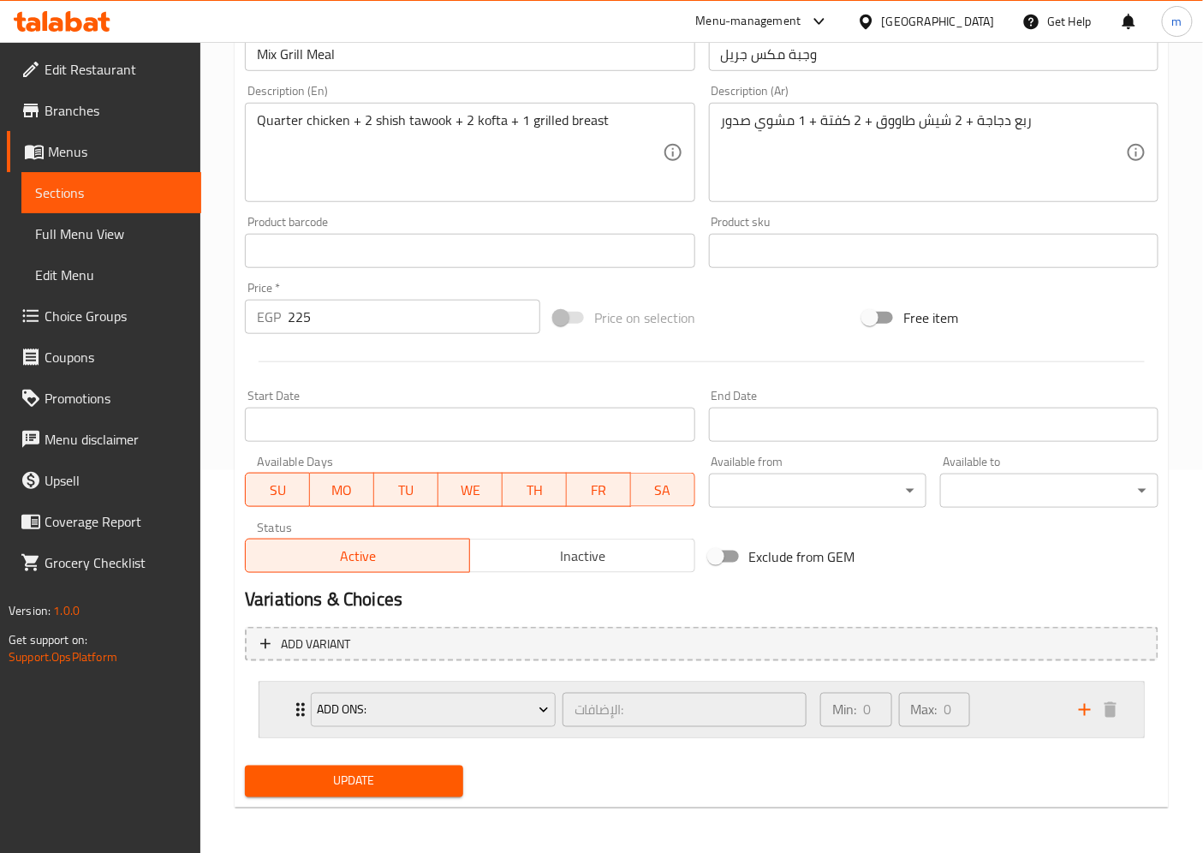
click at [1006, 705] on div "Min: 0 ​ Max: 0 ​" at bounding box center [939, 709] width 259 height 55
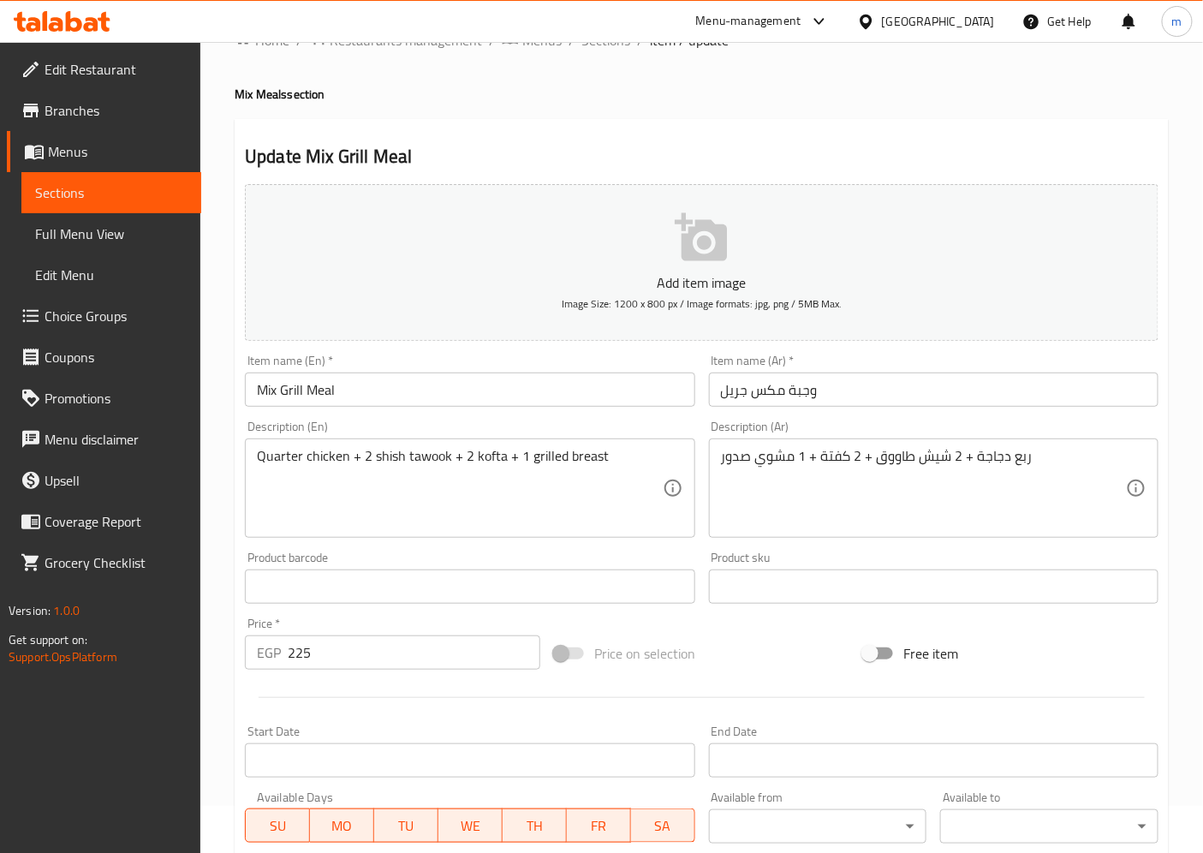
scroll to position [0, 0]
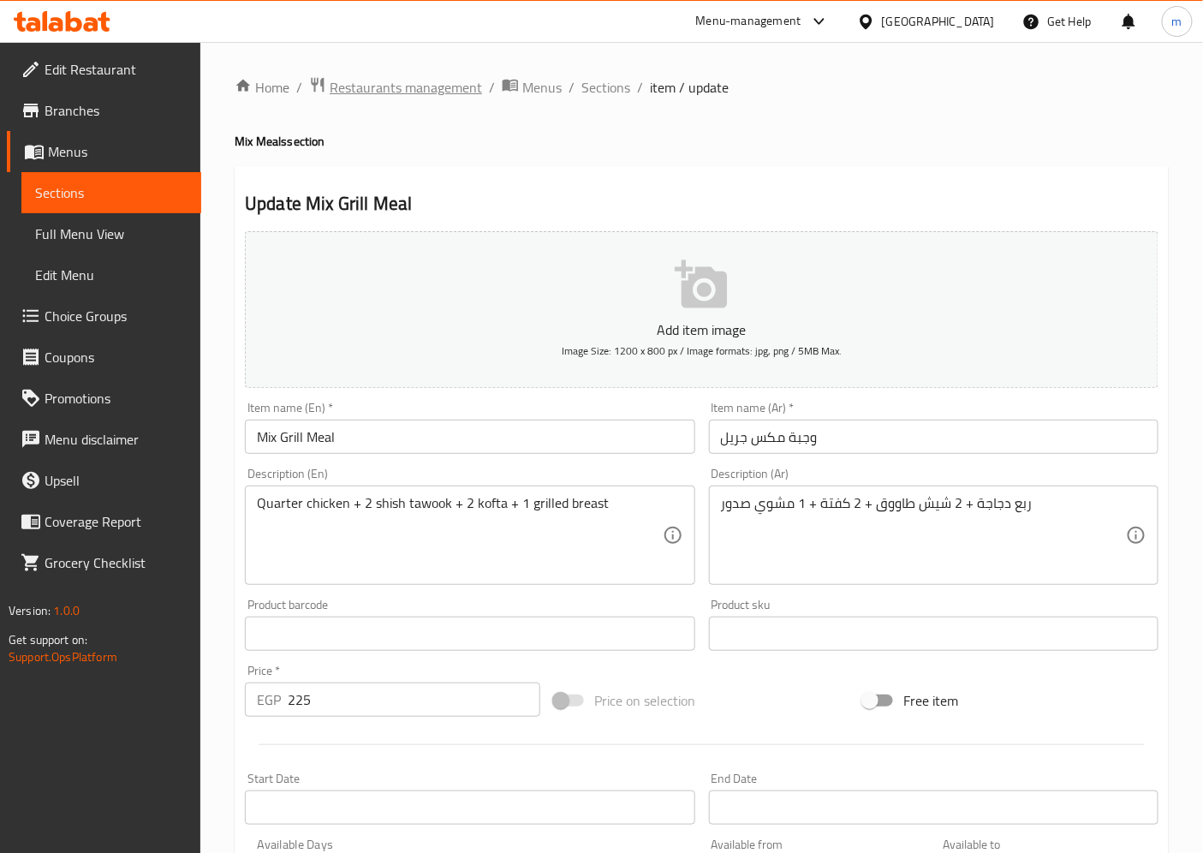
click at [375, 77] on span "Restaurants management" at bounding box center [406, 87] width 152 height 21
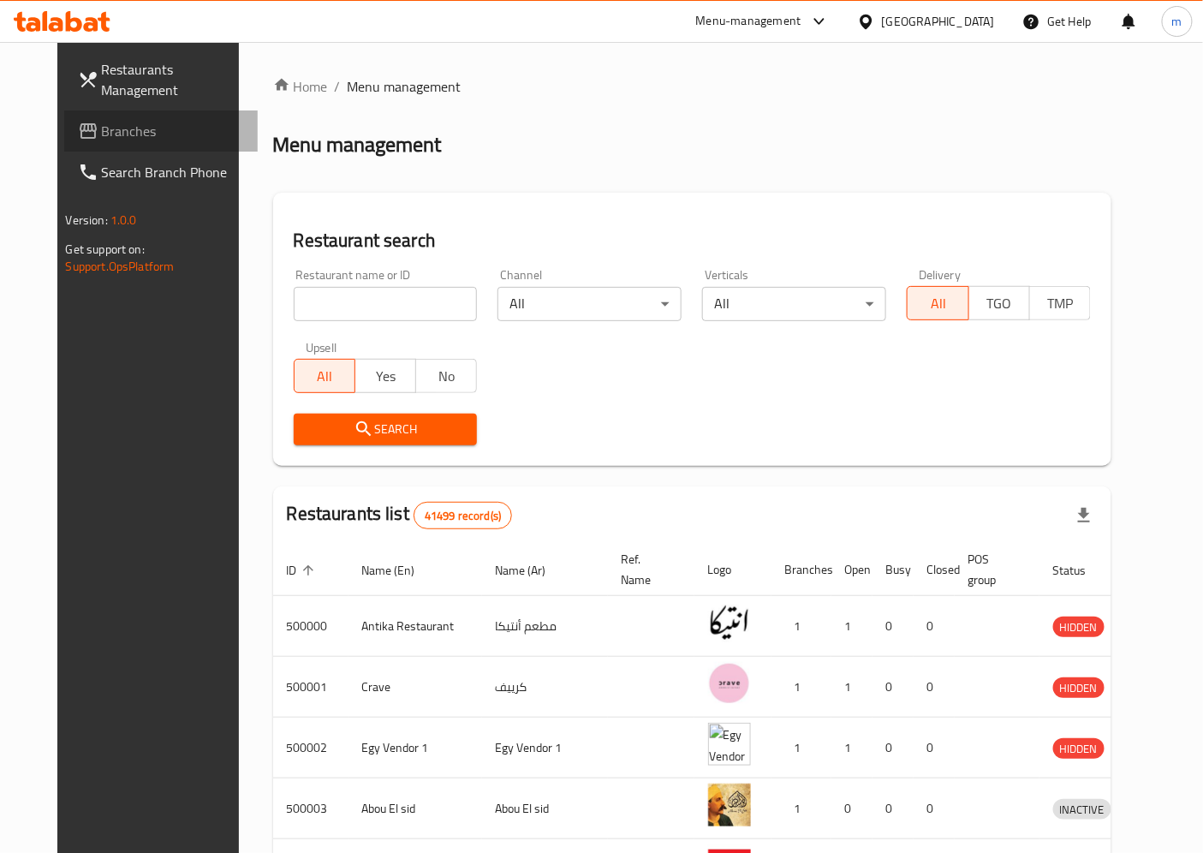
click at [102, 134] on span "Branches" at bounding box center [173, 131] width 143 height 21
